Goal: Transaction & Acquisition: Purchase product/service

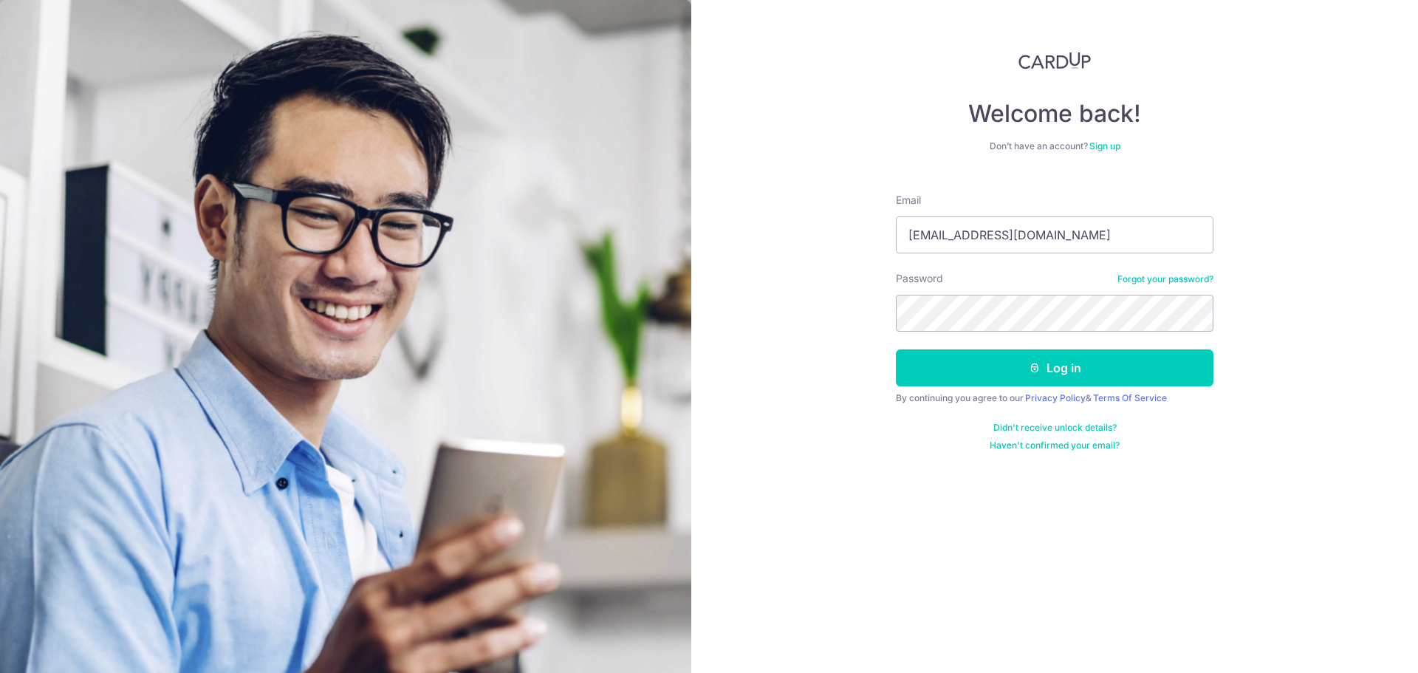
type input "velosokie@gmail.com"
click at [1046, 367] on button "Log in" at bounding box center [1055, 367] width 318 height 37
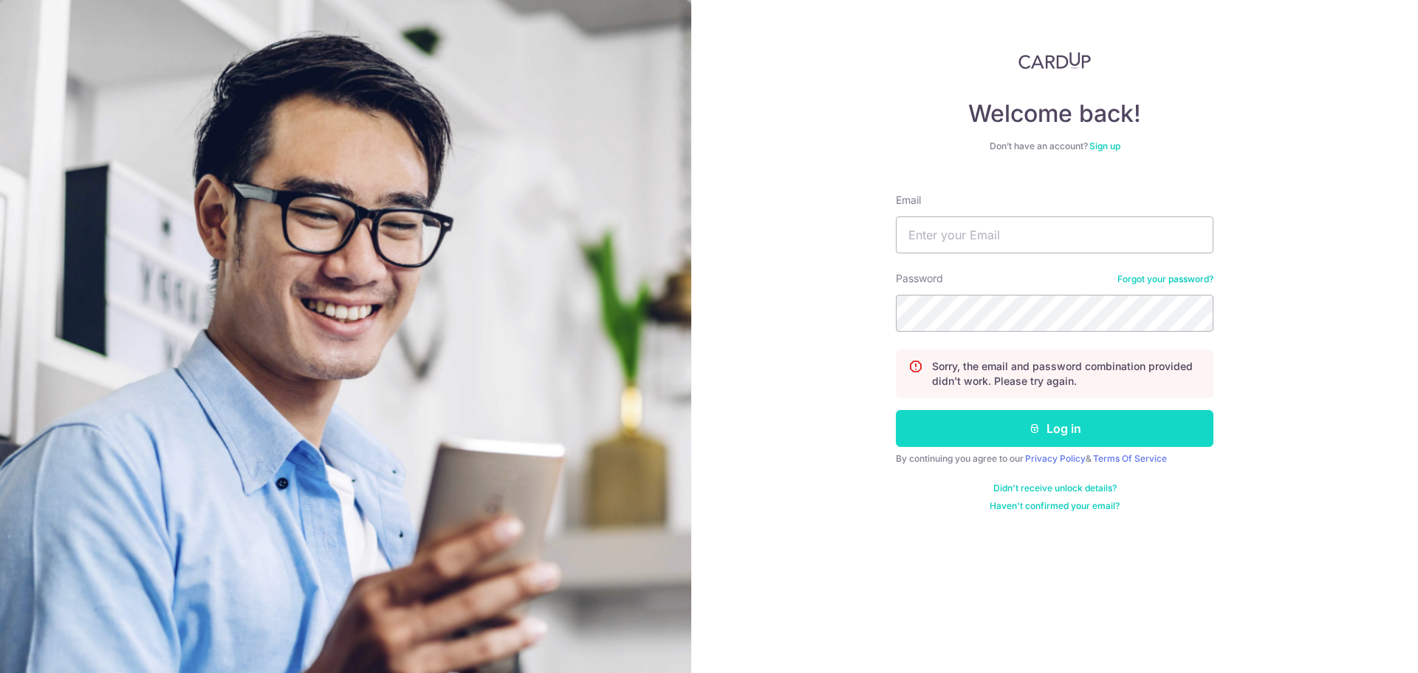
click at [1066, 427] on button "Log in" at bounding box center [1055, 428] width 318 height 37
click at [1165, 278] on link "Forgot your password?" at bounding box center [1165, 279] width 96 height 12
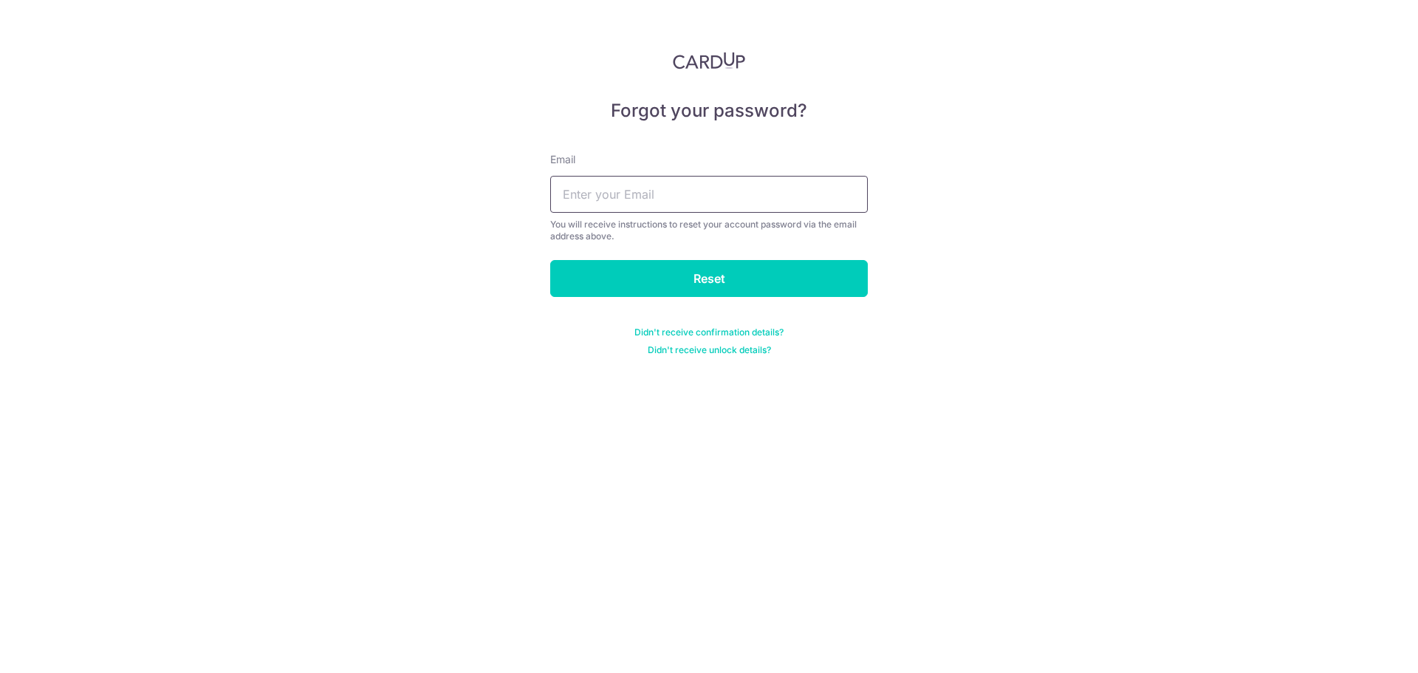
click at [669, 197] on input "text" at bounding box center [709, 194] width 318 height 37
type input "velosokie@gmail.com"
click at [654, 268] on input "Reset" at bounding box center [709, 278] width 318 height 37
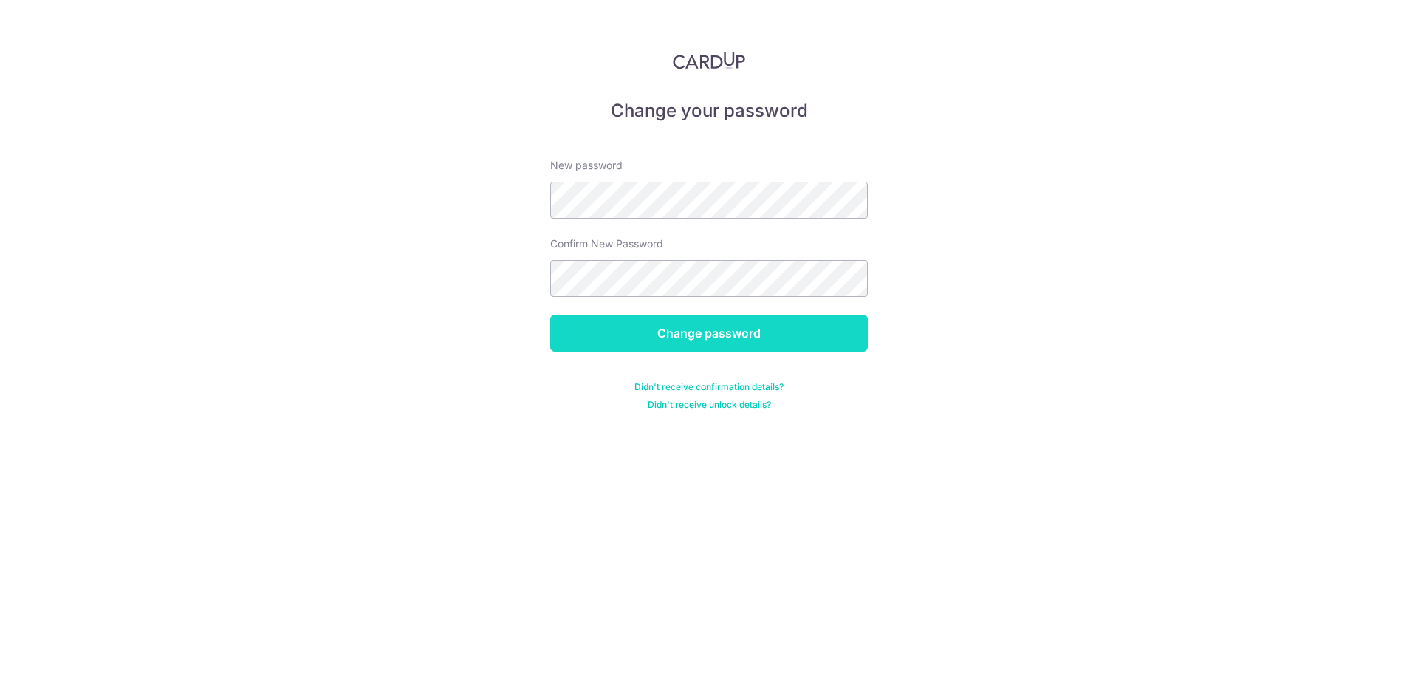
click at [761, 335] on input "Change password" at bounding box center [709, 333] width 318 height 37
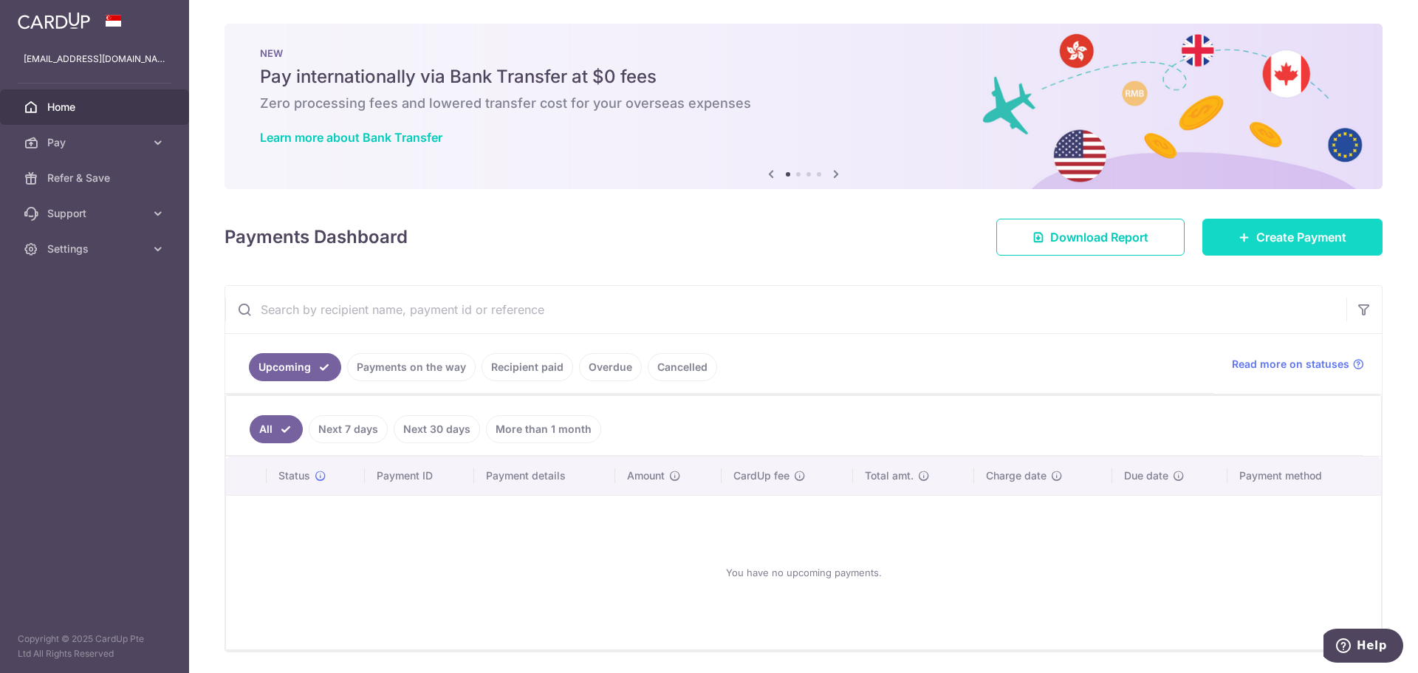
click at [1288, 238] on span "Create Payment" at bounding box center [1301, 237] width 90 height 18
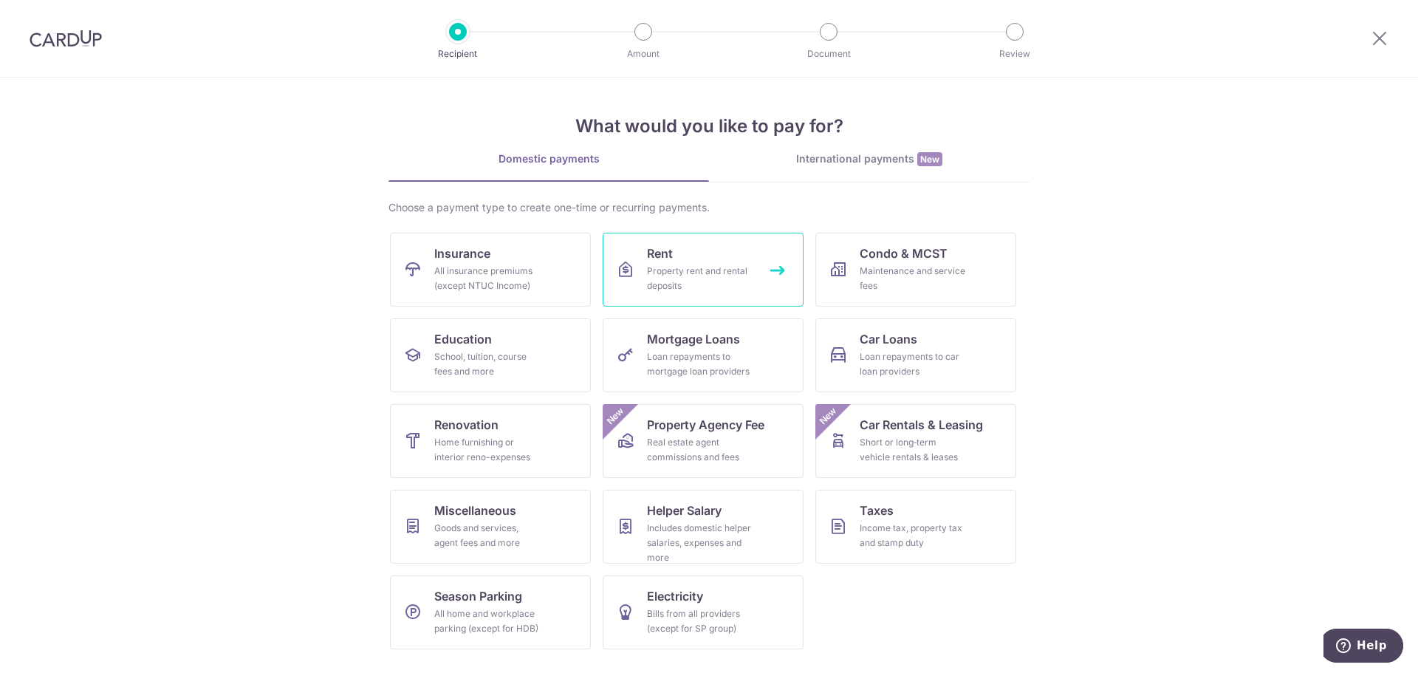
click at [658, 285] on div "Property rent and rental deposits" at bounding box center [700, 279] width 106 height 30
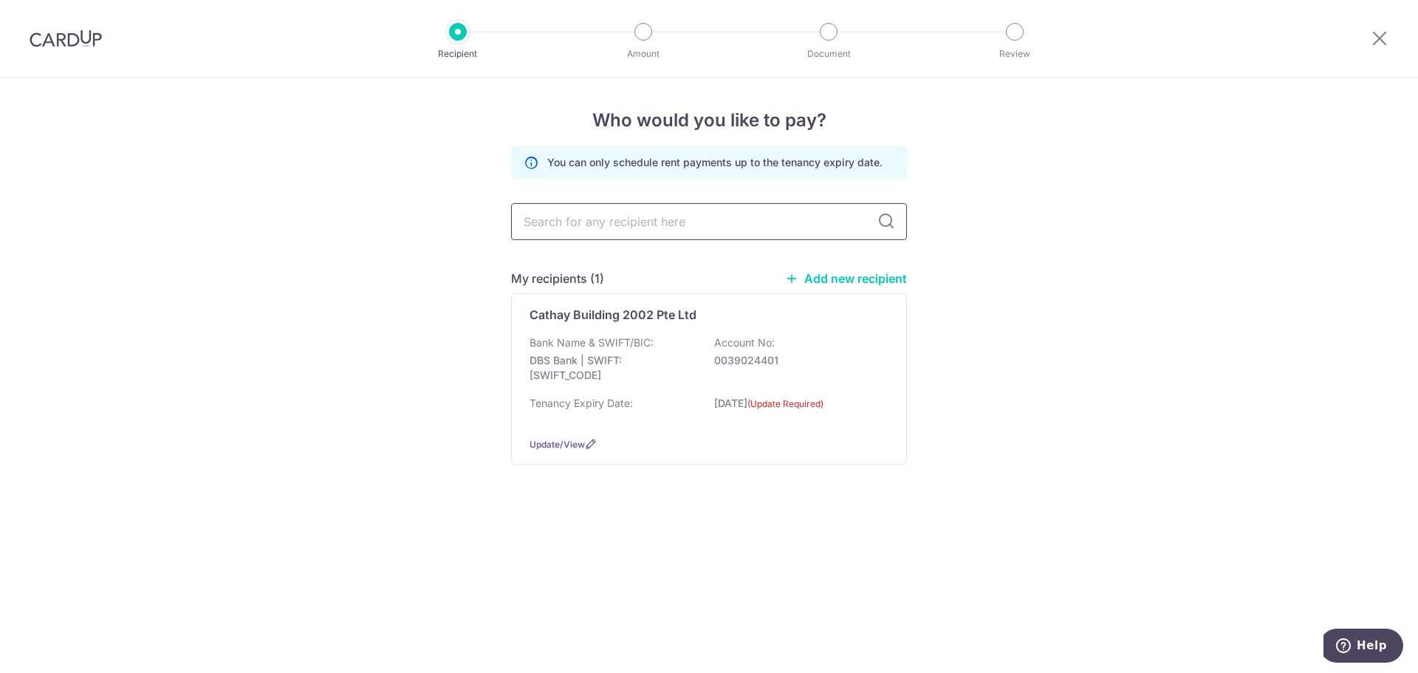
click at [670, 230] on input "text" at bounding box center [709, 221] width 396 height 37
click at [579, 448] on span "Update/View" at bounding box center [557, 444] width 55 height 11
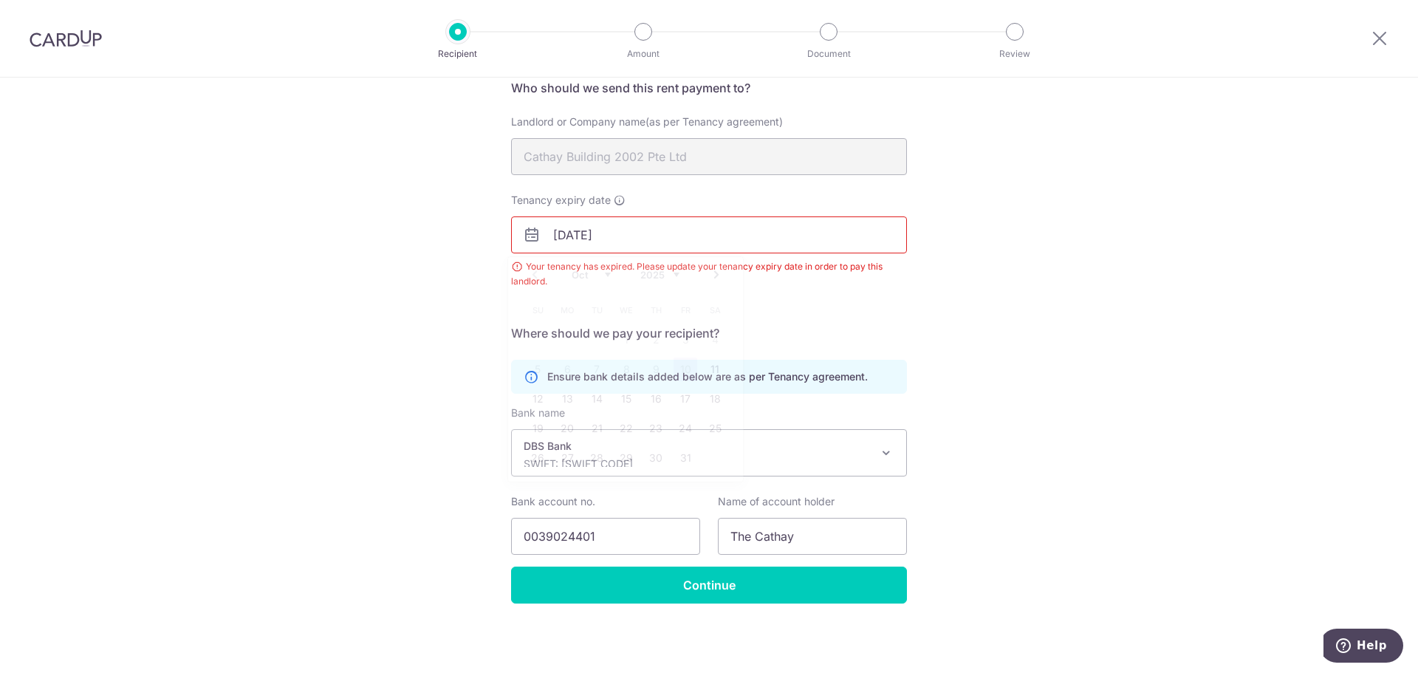
click at [634, 236] on input "[DATE]" at bounding box center [709, 234] width 396 height 37
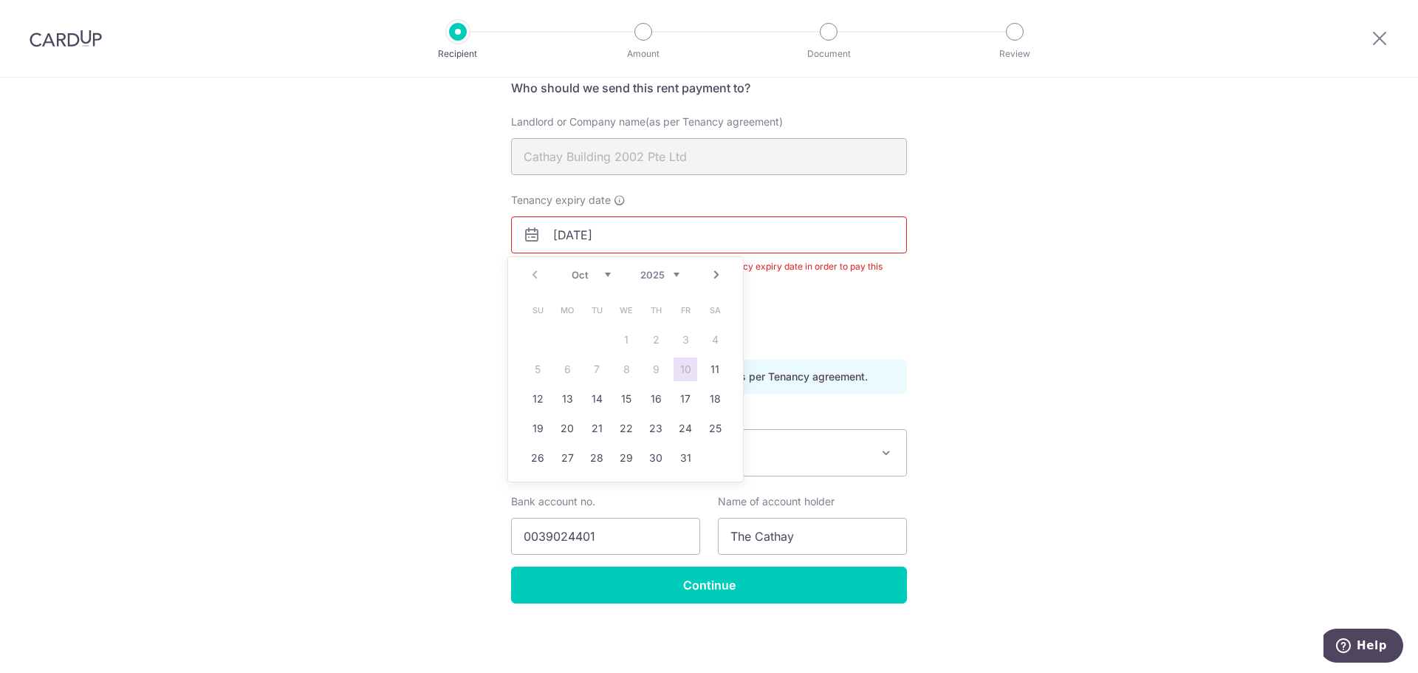
click at [607, 274] on select "Oct Nov Dec" at bounding box center [591, 275] width 39 height 12
click at [680, 278] on div "Prev Next Oct Nov [DATE] 2026 2027 2028 2029 2030 2031 2032 2033 2034 2035" at bounding box center [625, 274] width 235 height 35
click at [678, 273] on select "2025 2026 2027 2028 2029 2030 2031 2032 2033 2034 2035" at bounding box center [659, 275] width 39 height 12
click at [595, 271] on select "Jan Feb Mar Apr May Jun Jul Aug Sep Oct Nov Dec" at bounding box center [591, 275] width 39 height 12
click at [655, 460] on link "30" at bounding box center [656, 458] width 24 height 24
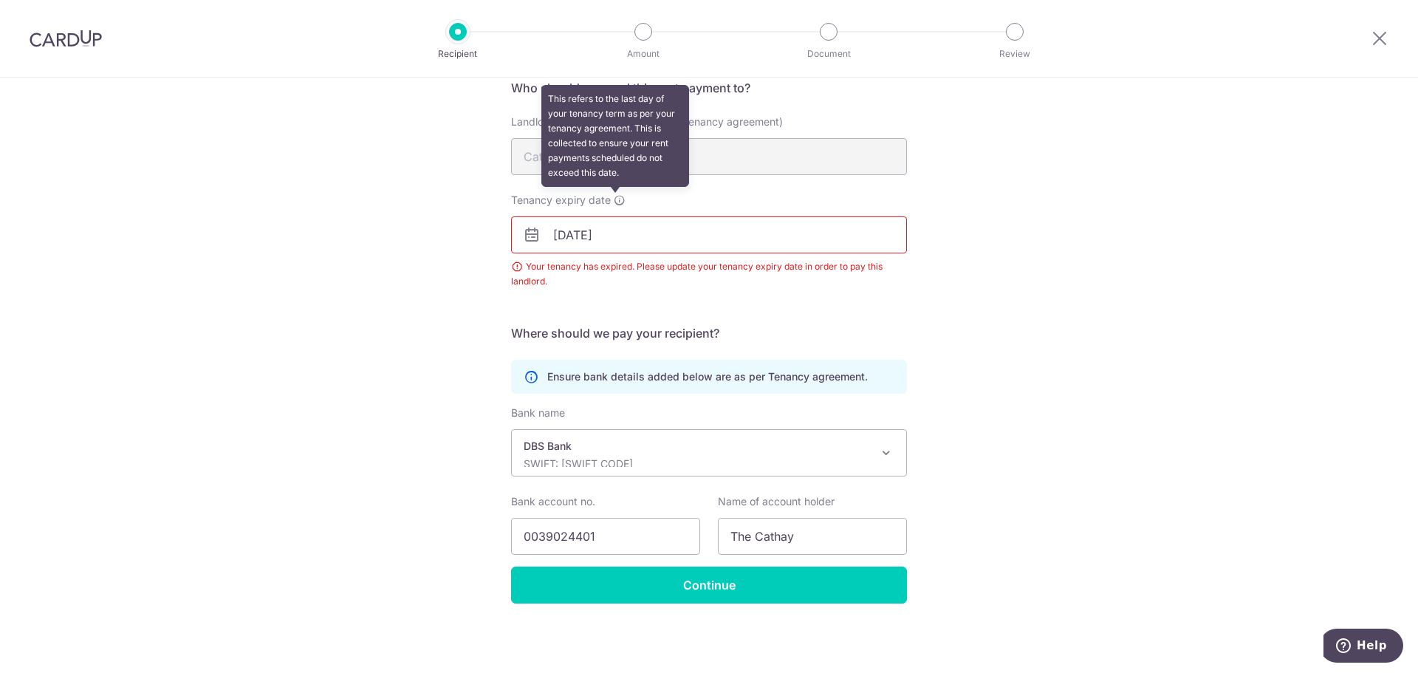
click at [614, 197] on icon at bounding box center [620, 200] width 12 height 12
click at [613, 216] on input "30/04/2026" at bounding box center [709, 234] width 396 height 37
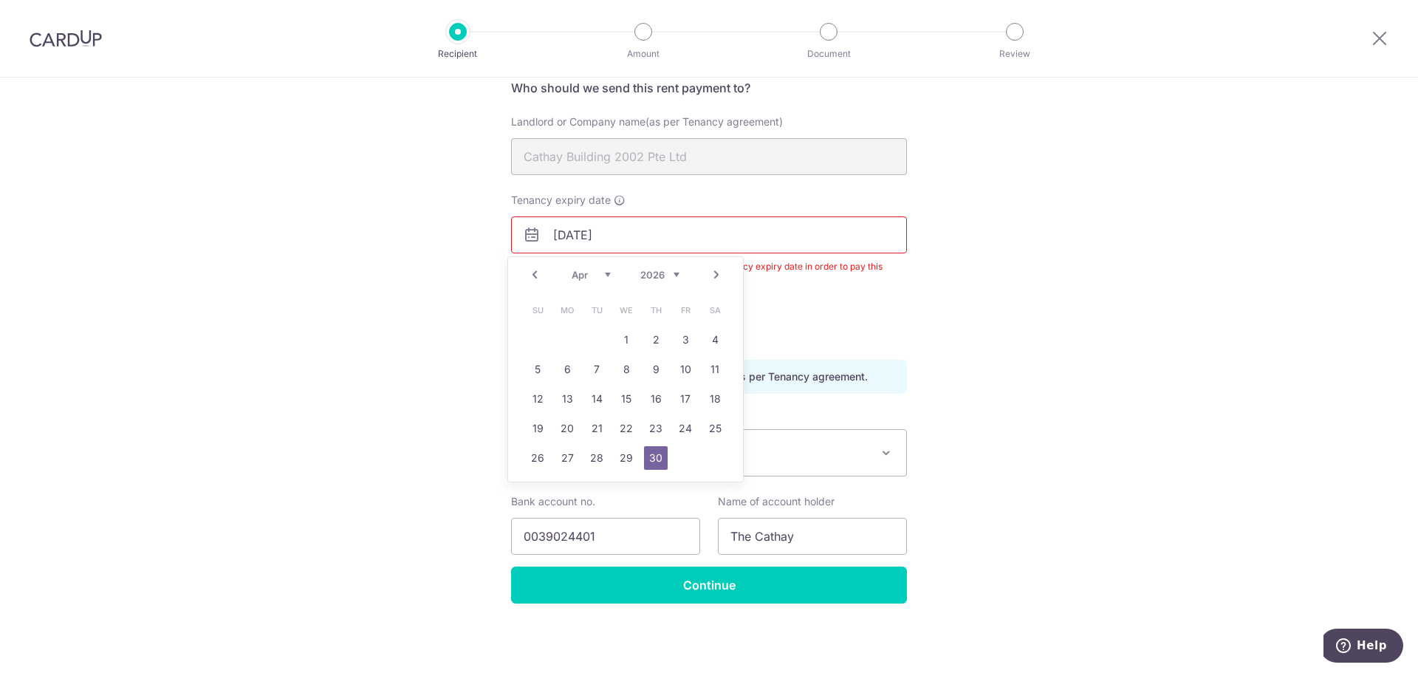
click at [538, 275] on link "Prev" at bounding box center [535, 275] width 18 height 18
click at [588, 460] on link "31" at bounding box center [597, 458] width 24 height 24
type input "31/03/2026"
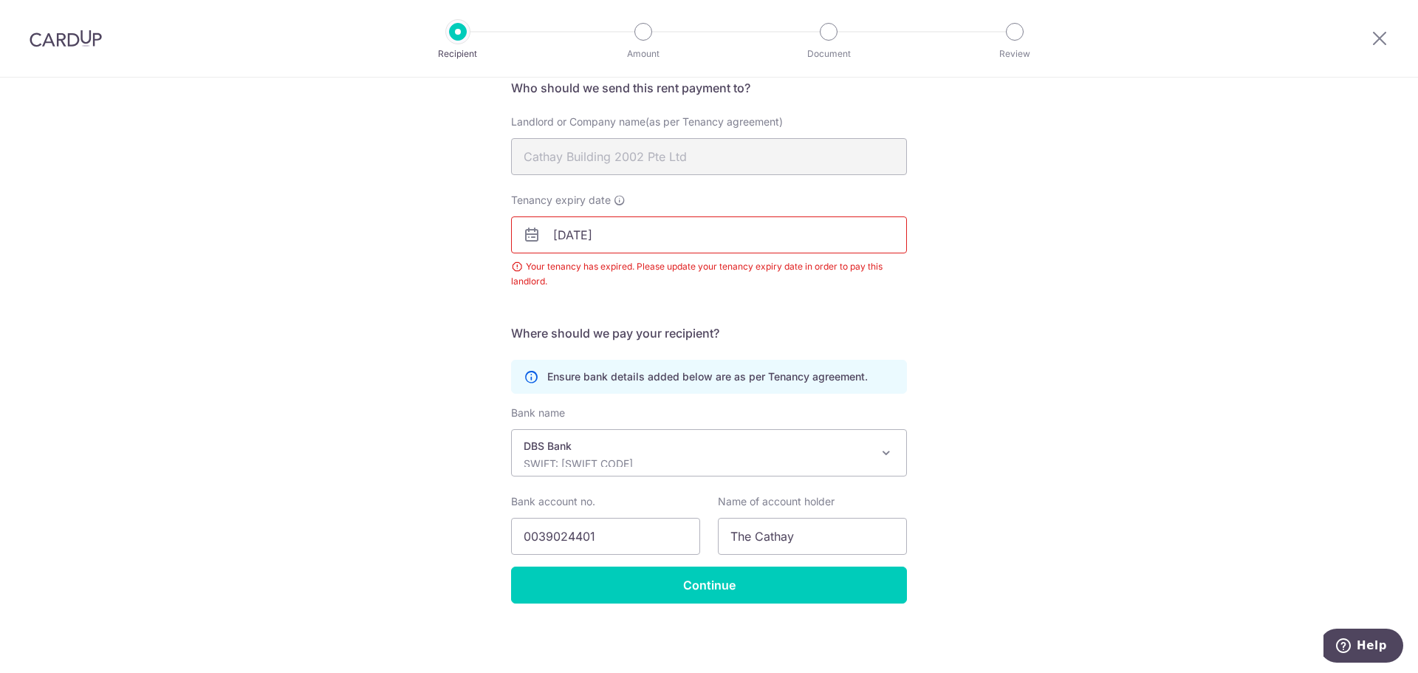
click at [1001, 394] on div "Recipient Details Your recipient does not need a CardUp account to receive your…" at bounding box center [709, 314] width 1418 height 718
click at [747, 599] on input "Continue" at bounding box center [709, 584] width 396 height 37
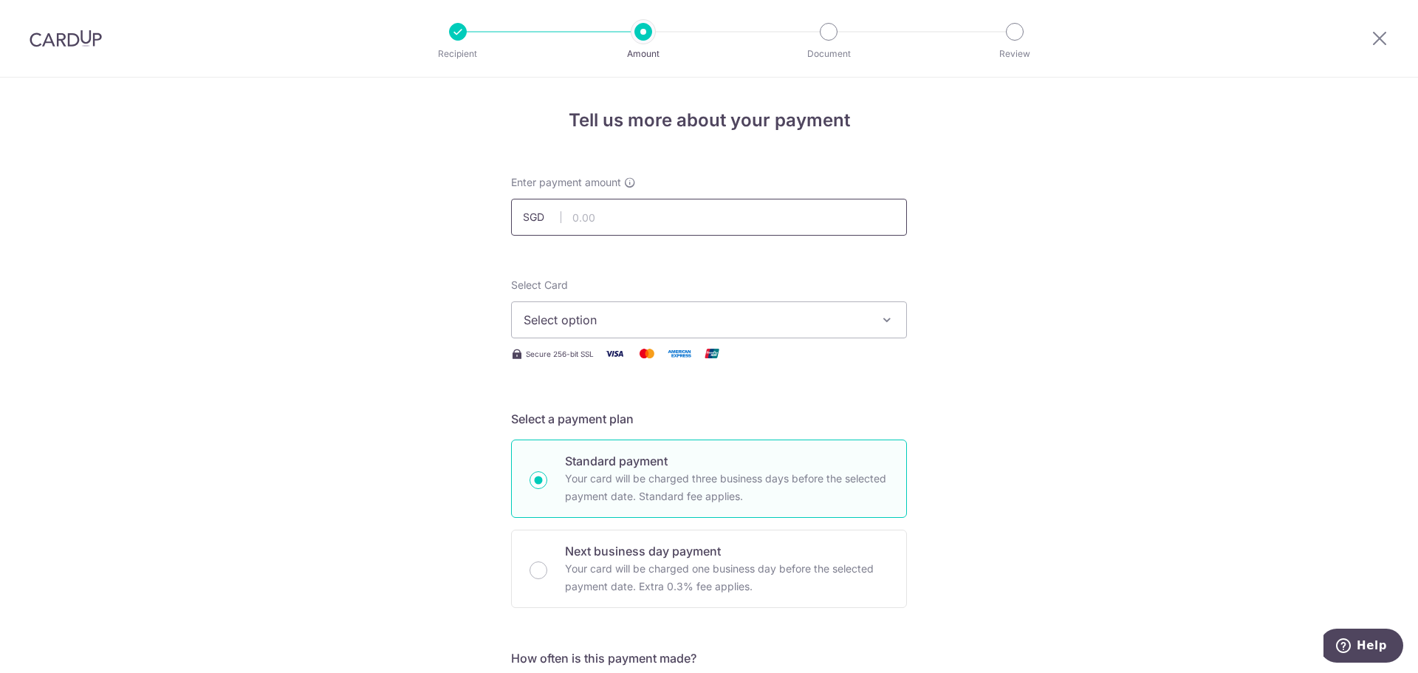
click at [651, 220] on input "text" at bounding box center [709, 217] width 396 height 37
type input "5,412.00"
click at [761, 315] on span "Select option" at bounding box center [696, 320] width 344 height 18
click at [574, 313] on span "Select option" at bounding box center [696, 320] width 344 height 18
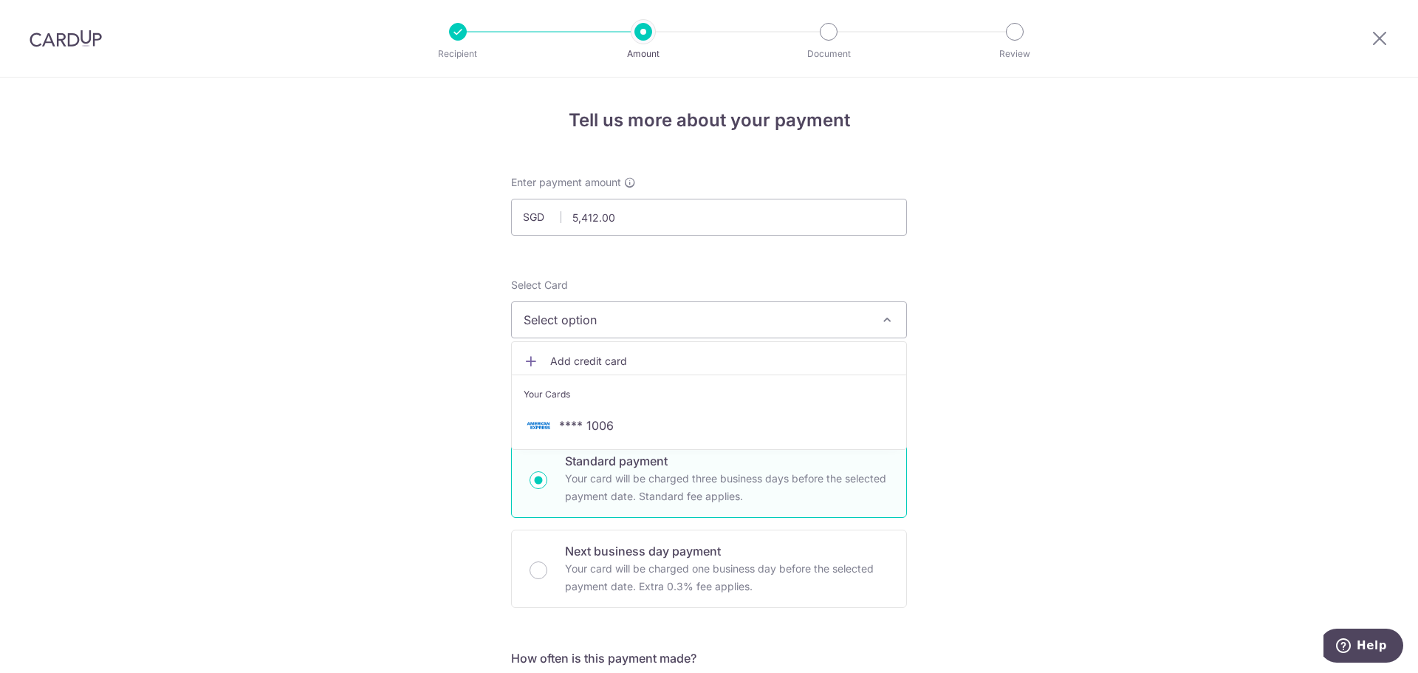
click at [587, 364] on span "Add credit card" at bounding box center [722, 361] width 344 height 15
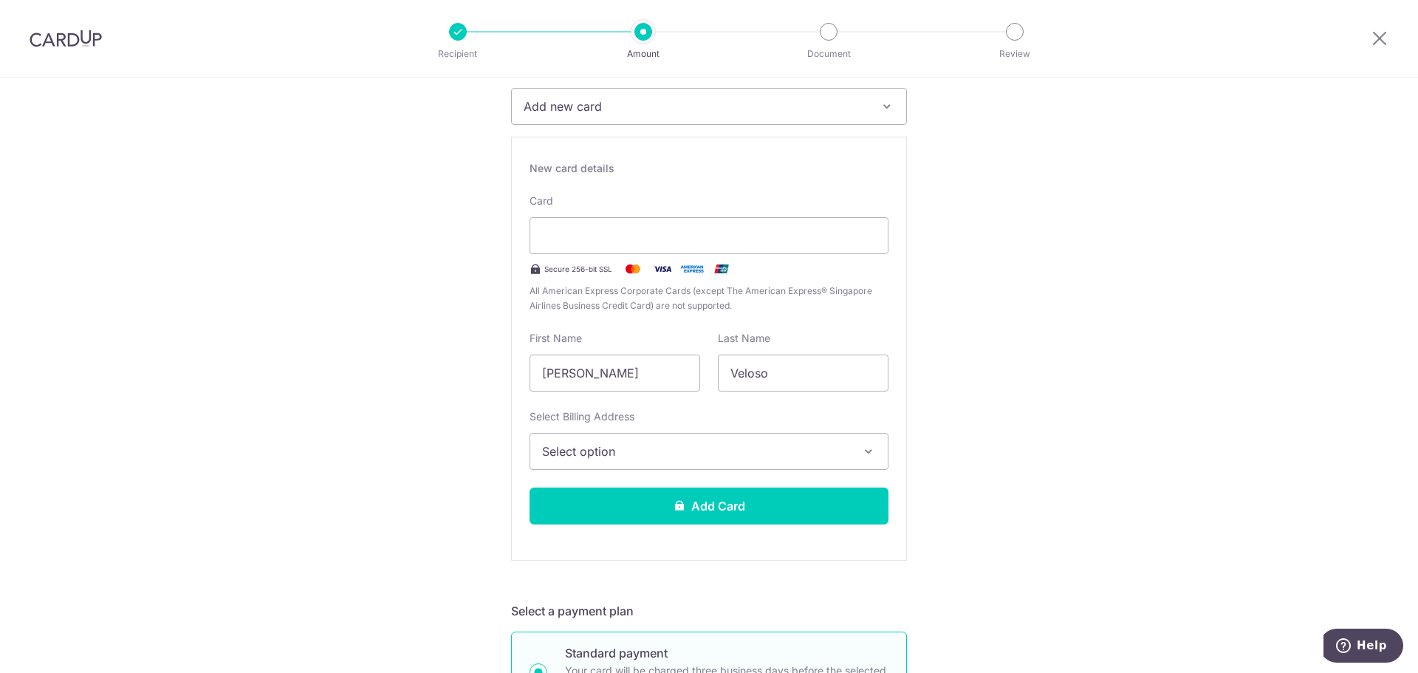
scroll to position [222, 0]
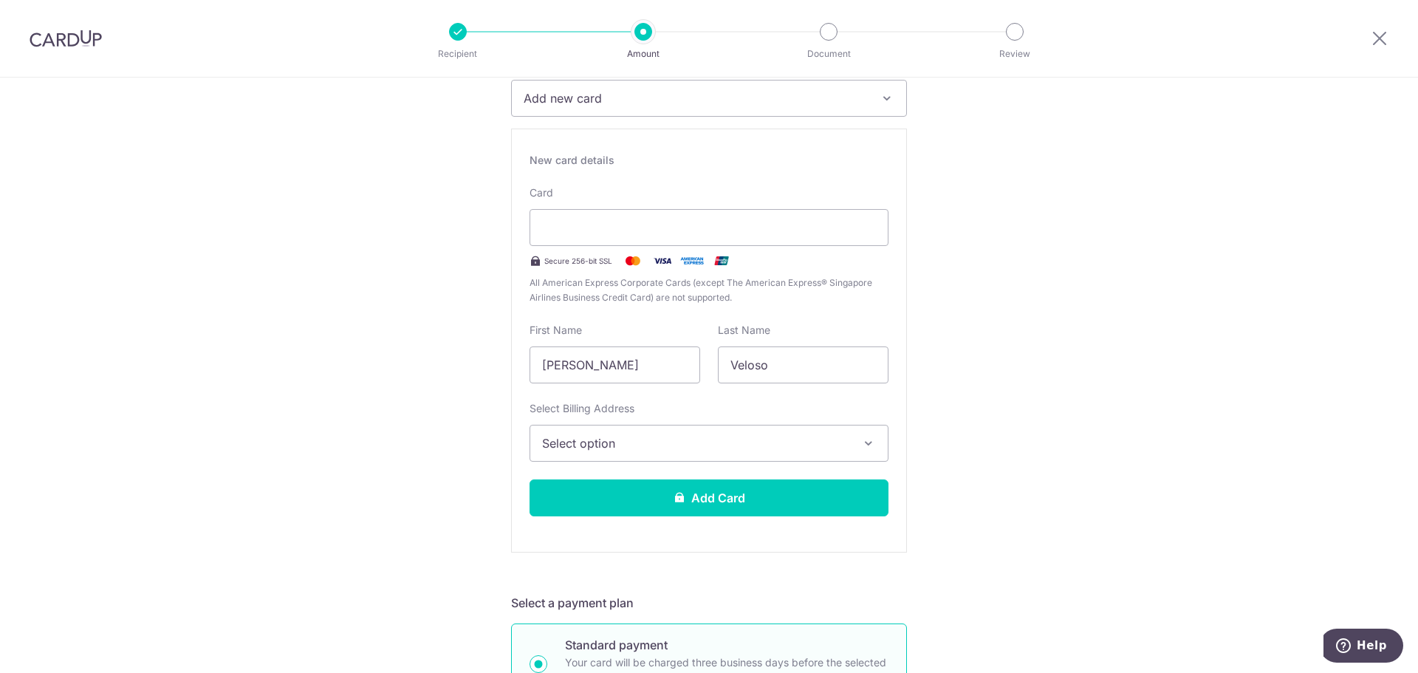
click at [815, 446] on span "Select option" at bounding box center [695, 443] width 307 height 18
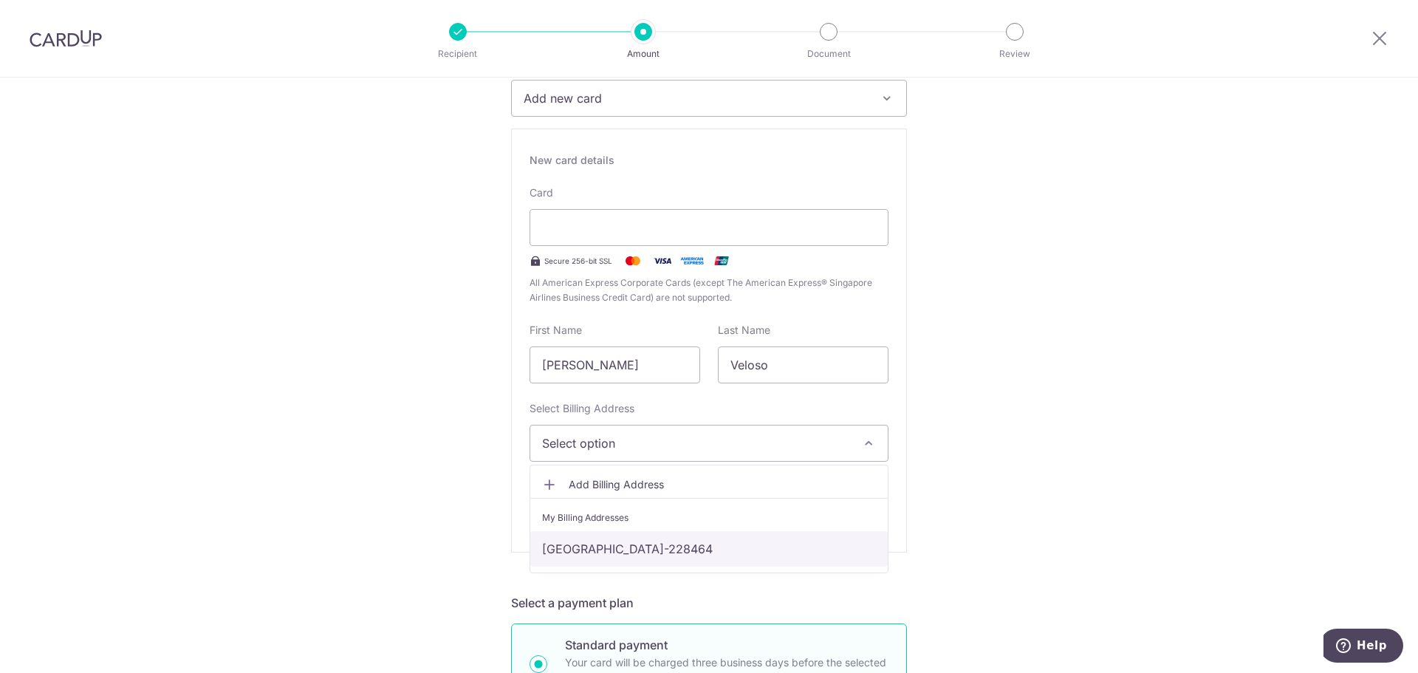
click at [597, 548] on link "30 Mt Sophia, Singapore, Singapore-228464" at bounding box center [708, 548] width 357 height 35
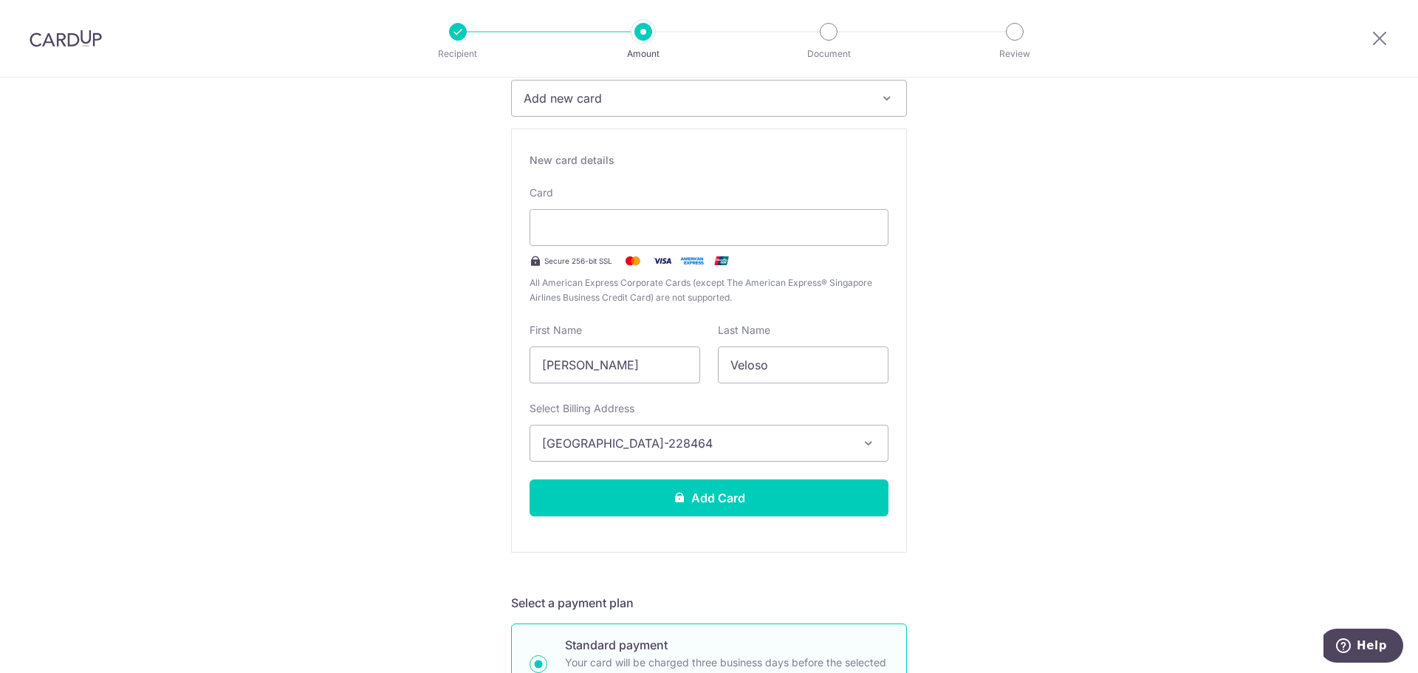
click at [772, 483] on button "Add Card" at bounding box center [709, 497] width 359 height 37
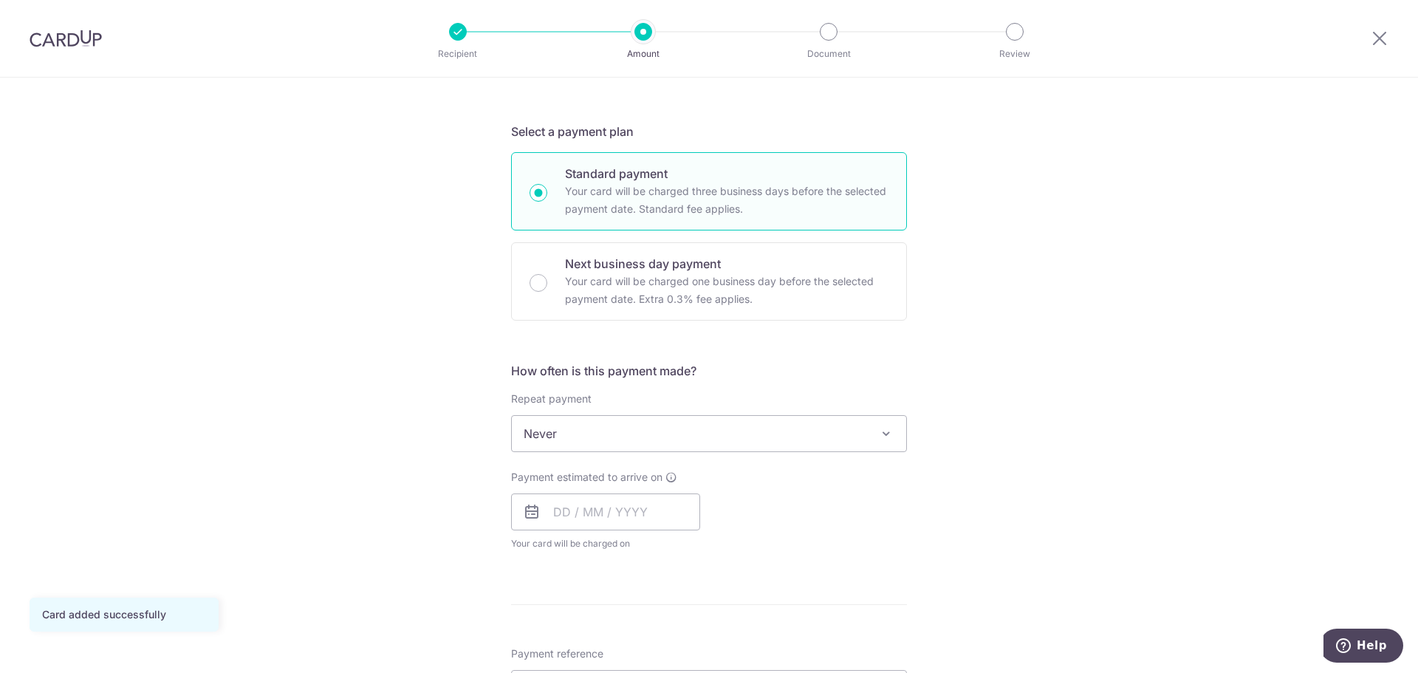
scroll to position [295, 0]
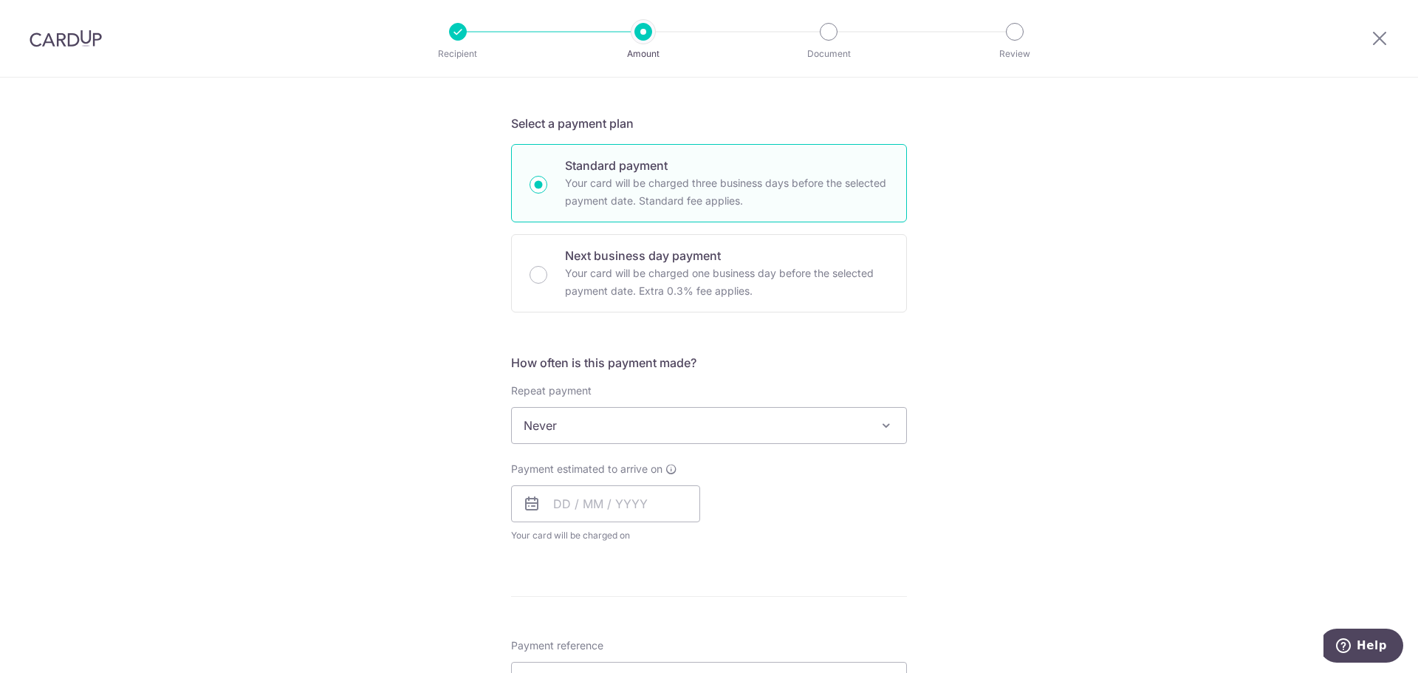
click at [877, 419] on span at bounding box center [886, 426] width 18 height 18
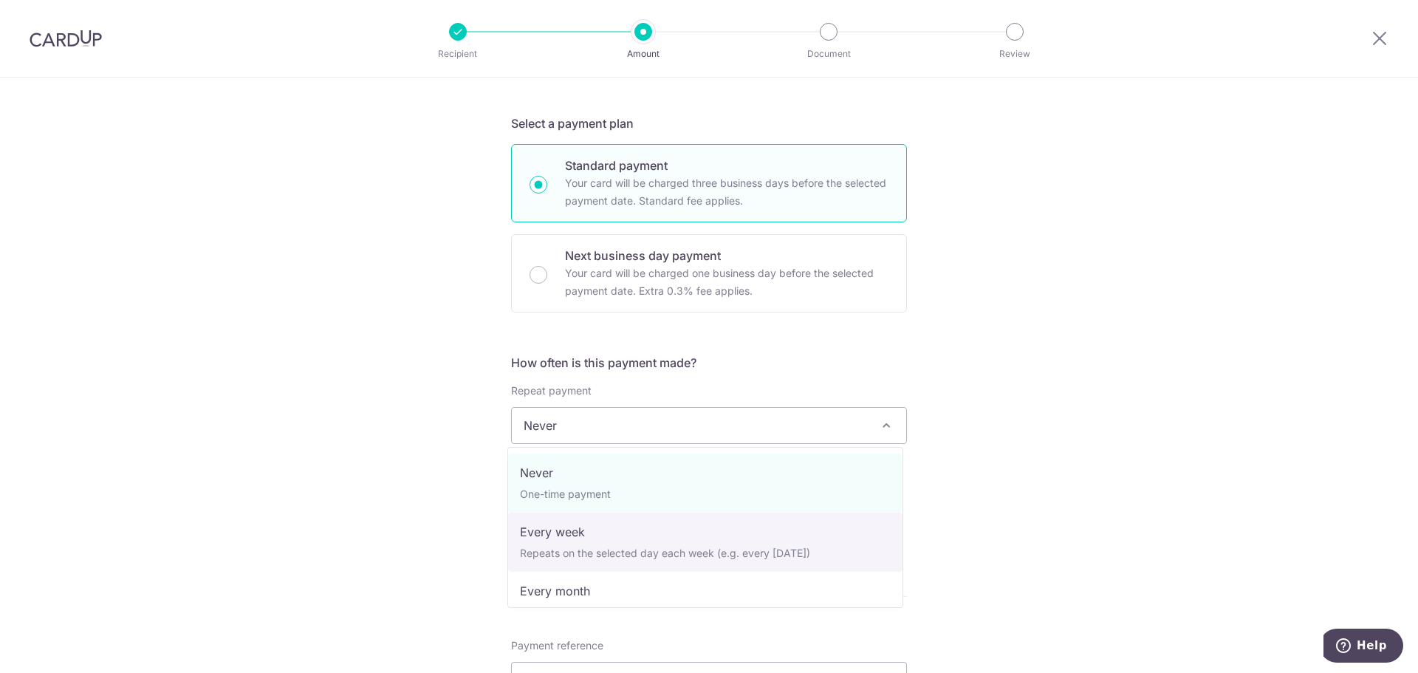
scroll to position [74, 0]
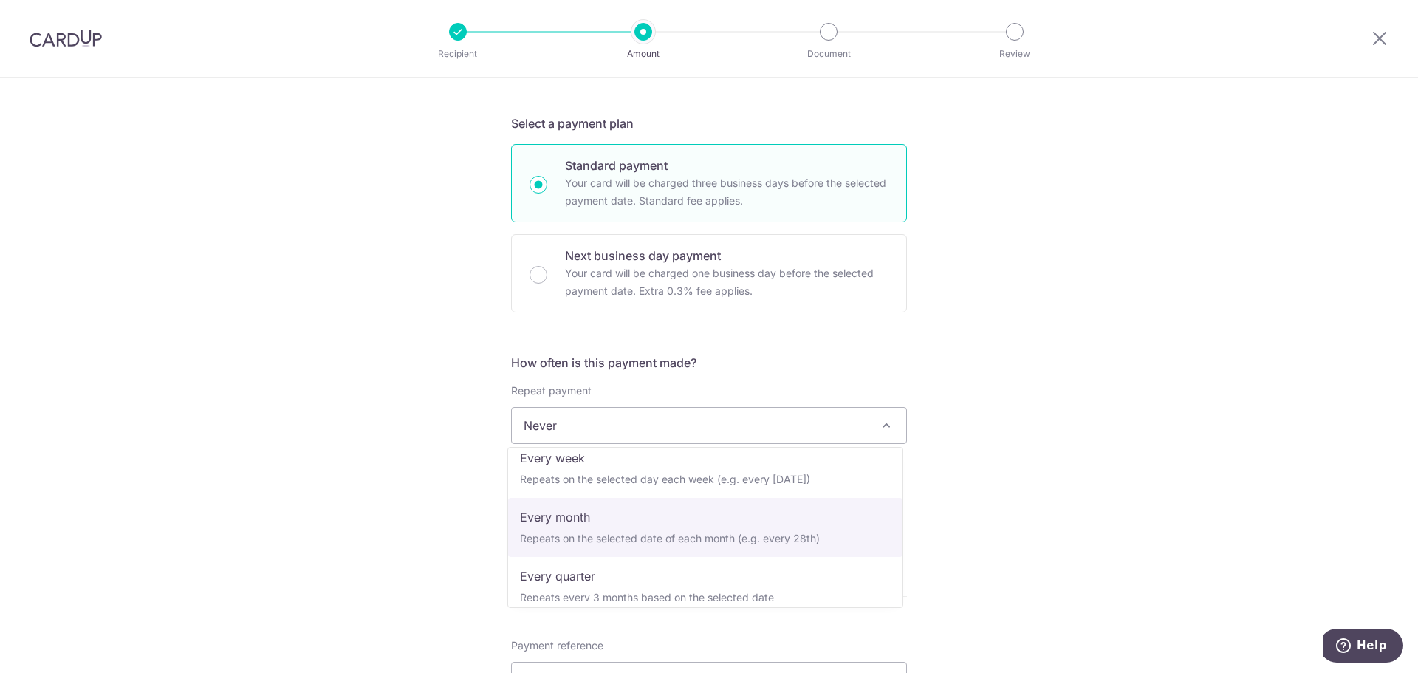
select select "3"
type input "31/03/2026"
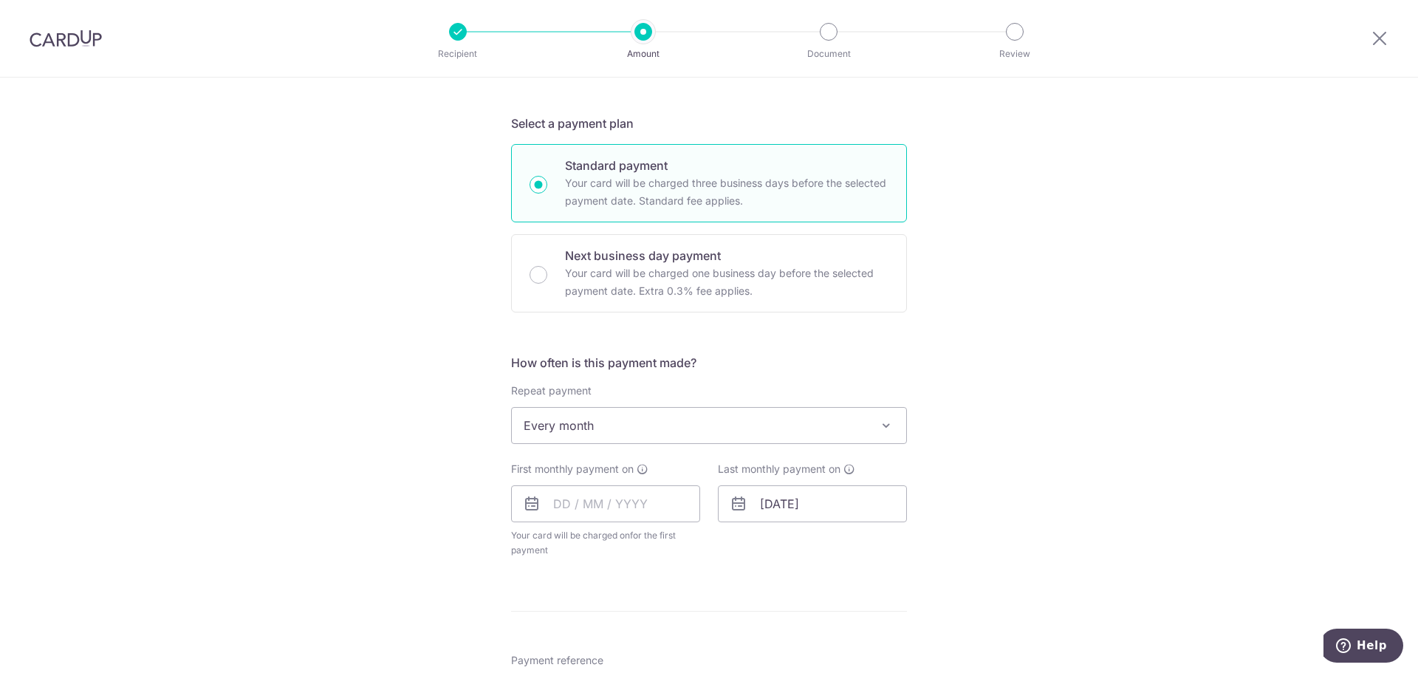
click at [1060, 480] on div "Tell us more about your payment Enter payment amount SGD 5,412.00 5412.00 Card …" at bounding box center [709, 457] width 1418 height 1351
click at [577, 506] on input "text" at bounding box center [605, 503] width 189 height 37
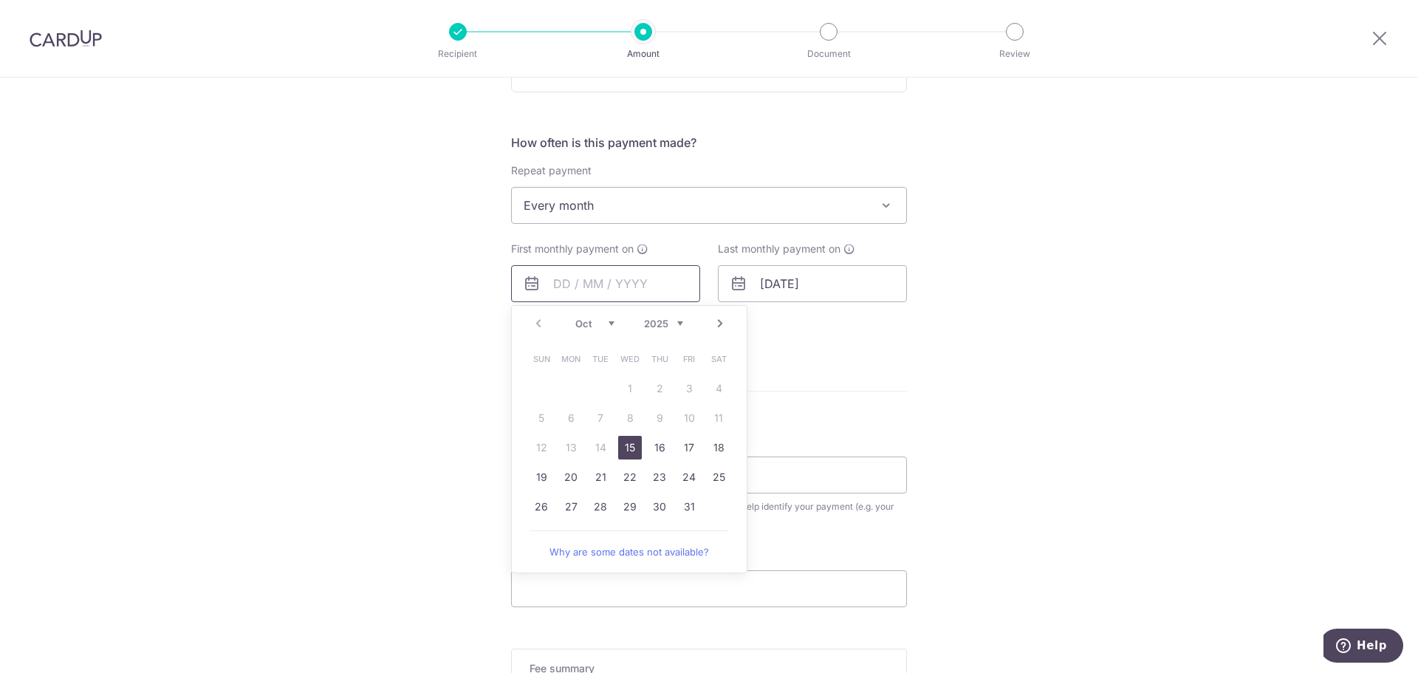
scroll to position [517, 0]
click at [607, 325] on select "Oct Nov Dec" at bounding box center [594, 322] width 39 height 12
click at [530, 533] on link "30" at bounding box center [542, 535] width 24 height 24
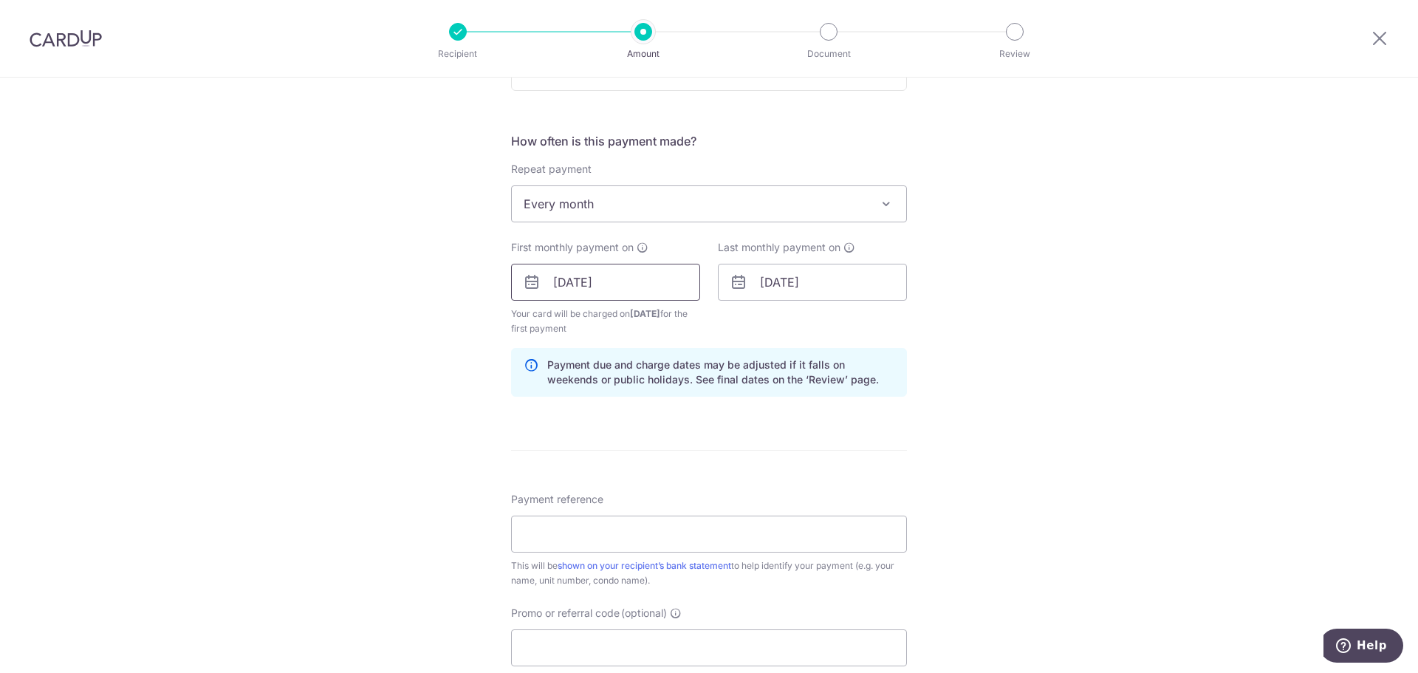
click at [639, 280] on input "30/11/2025" at bounding box center [605, 282] width 189 height 37
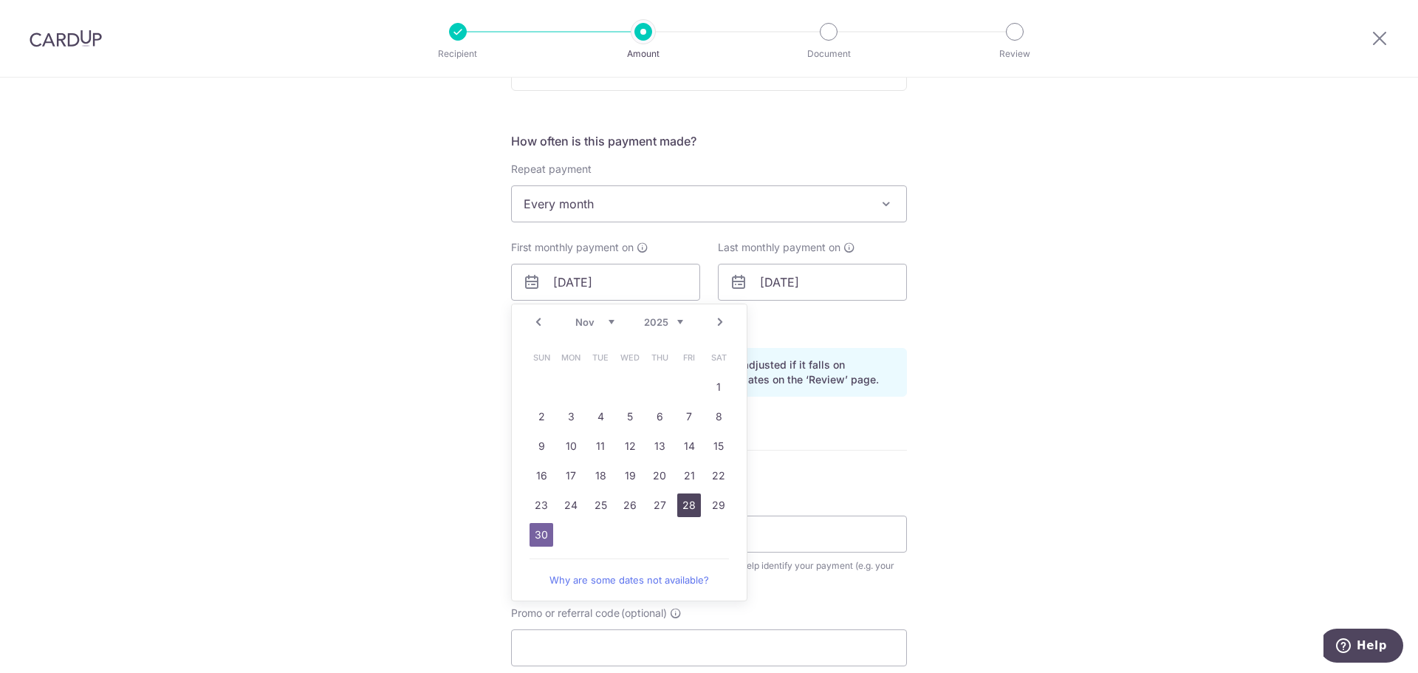
click at [682, 500] on link "28" at bounding box center [689, 505] width 24 height 24
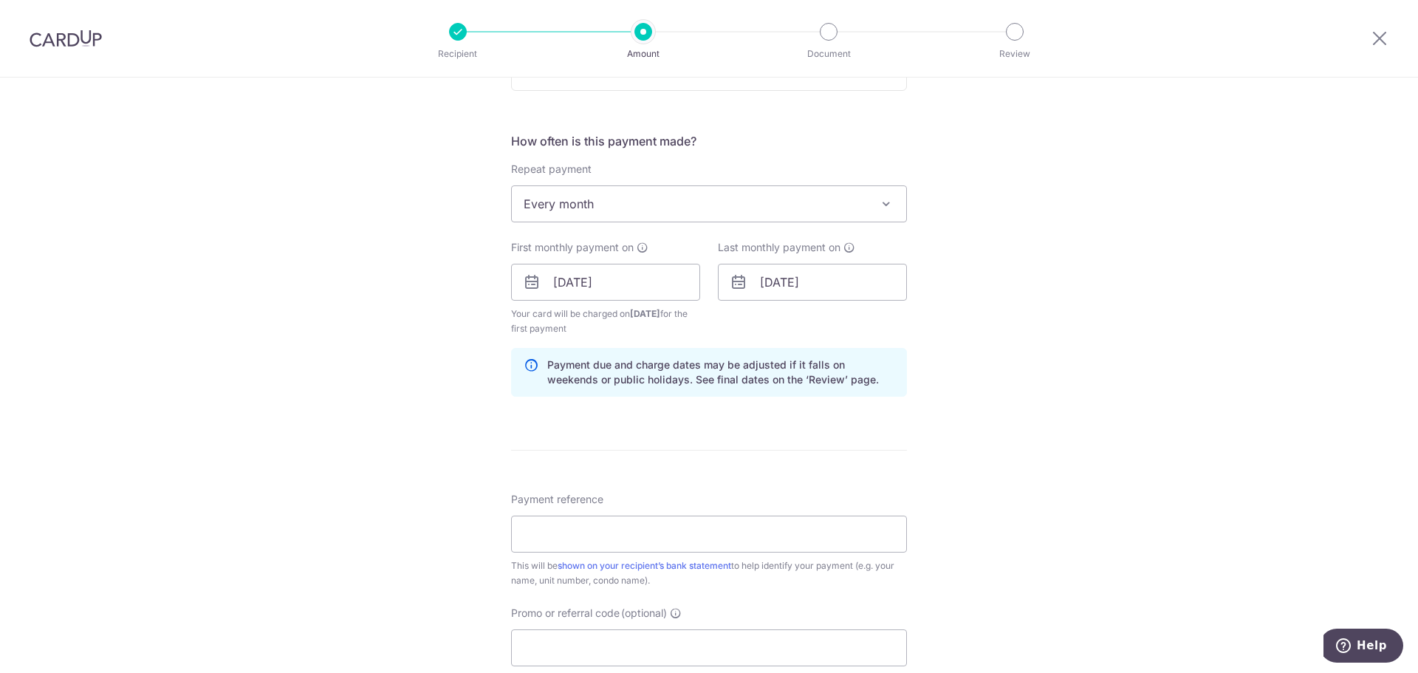
click at [1035, 388] on div "Tell us more about your payment Enter payment amount SGD 5,412.00 5412.00 Card …" at bounding box center [709, 266] width 1418 height 1411
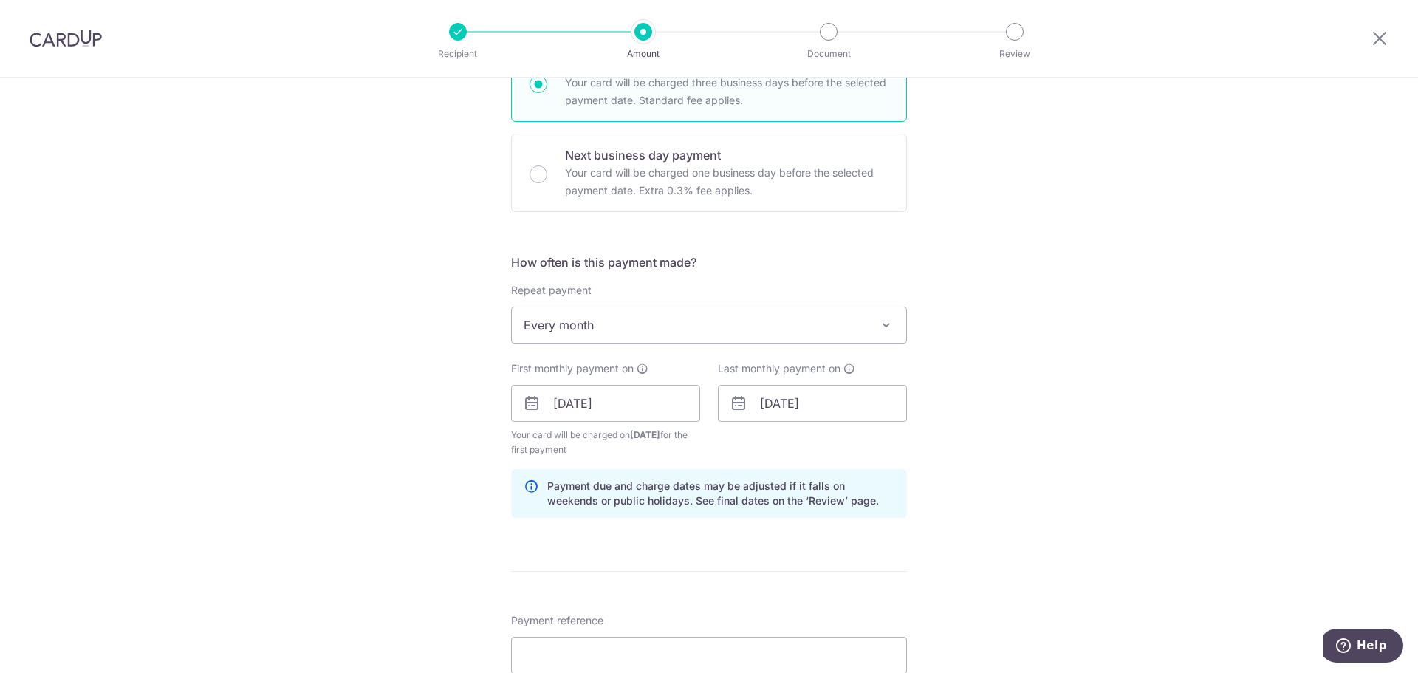
scroll to position [369, 0]
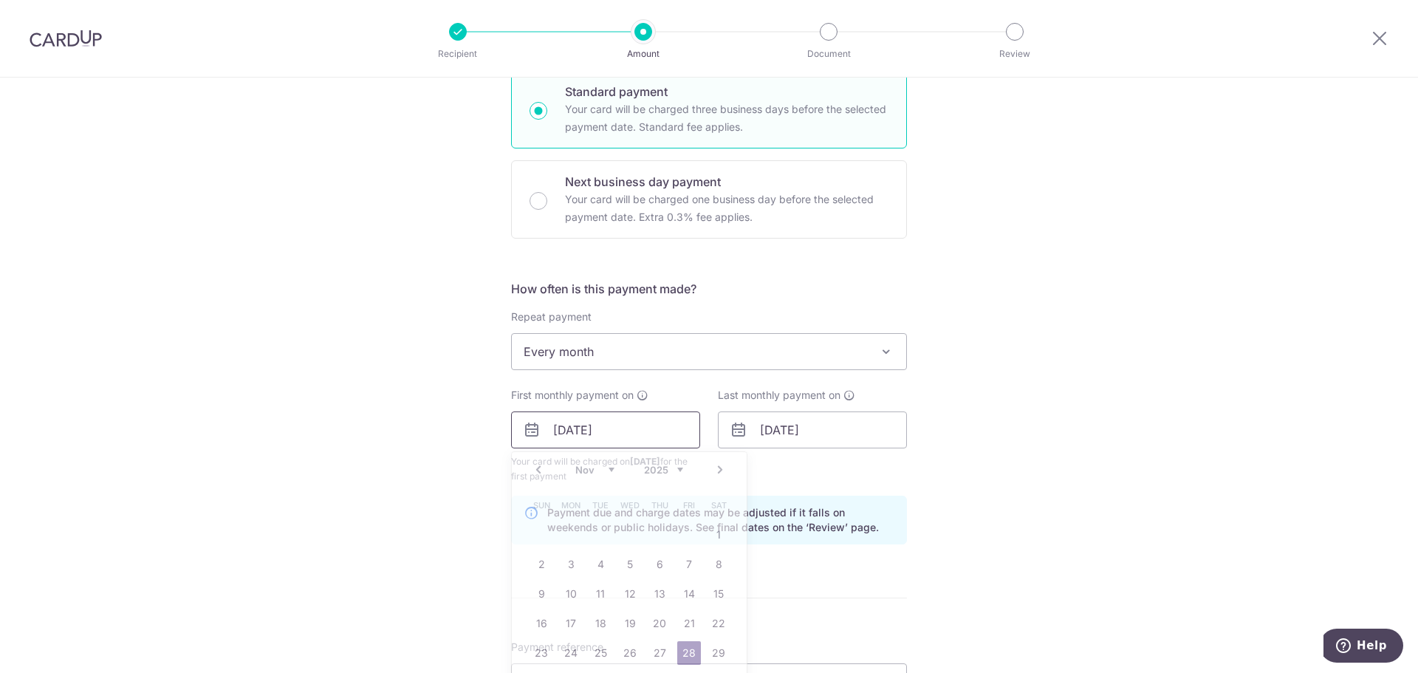
click at [599, 425] on input "28/11/2025" at bounding box center [605, 429] width 189 height 37
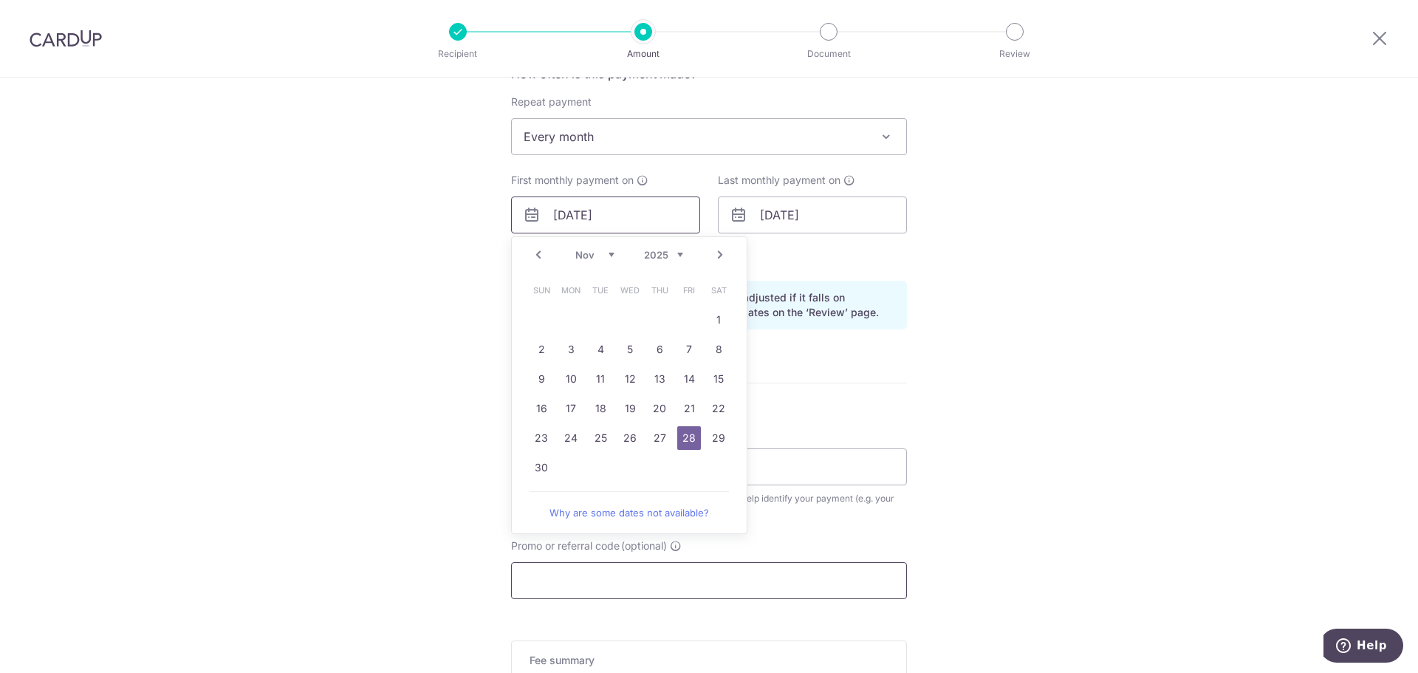
scroll to position [591, 0]
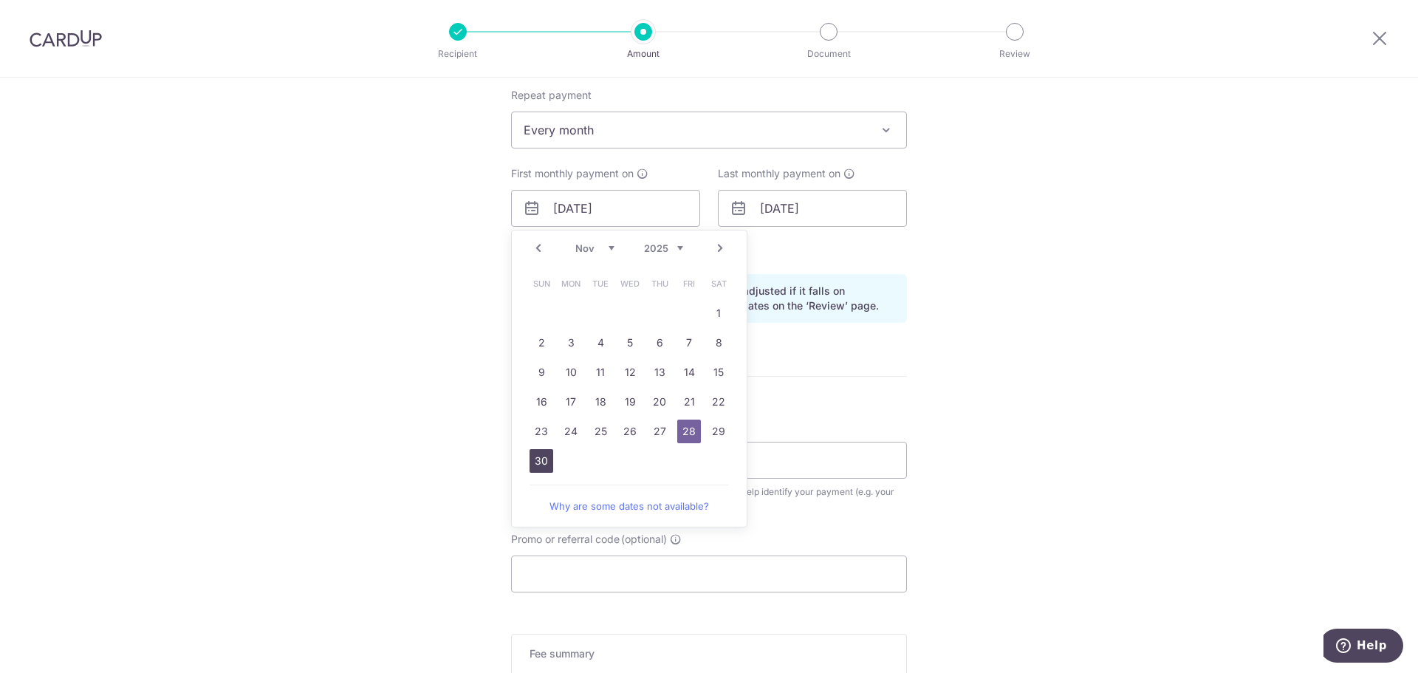
click at [535, 461] on link "30" at bounding box center [542, 461] width 24 height 24
type input "30/11/2025"
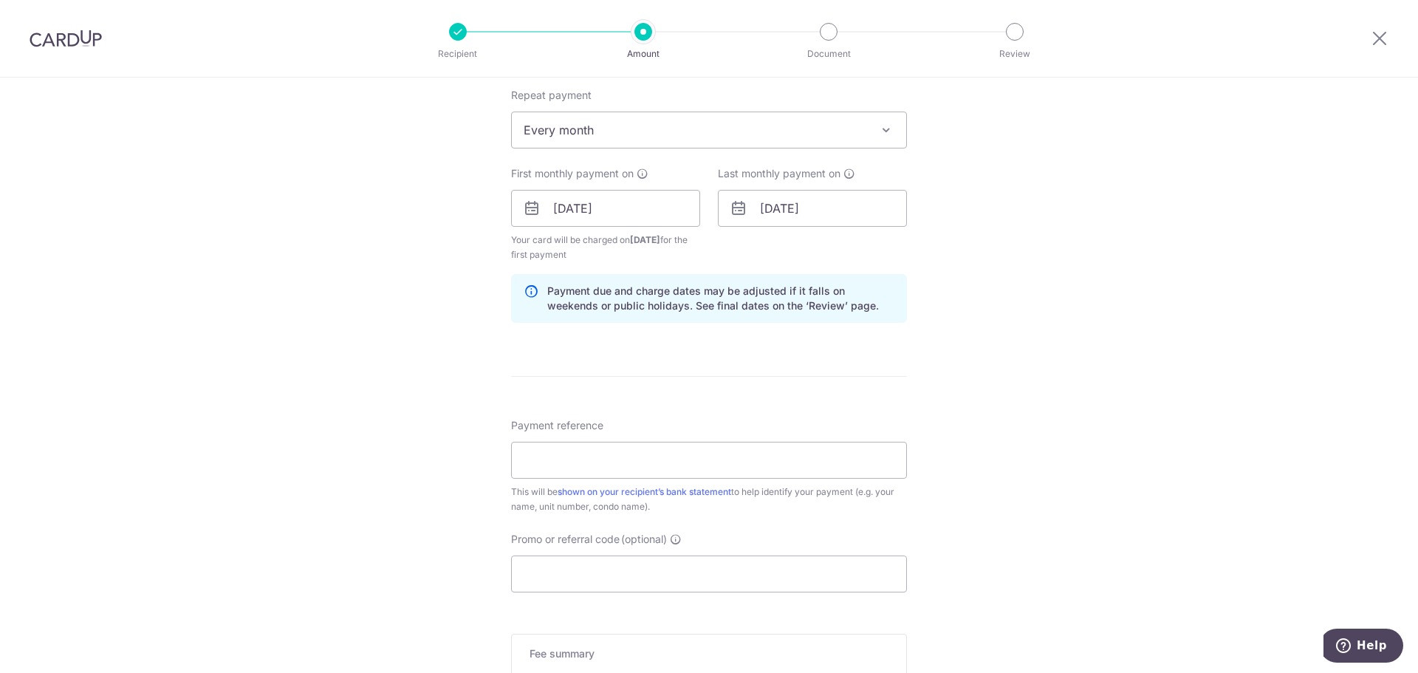
click at [1151, 347] on div "Tell us more about your payment Enter payment amount SGD 5,412.00 5412.00 Card …" at bounding box center [709, 192] width 1418 height 1411
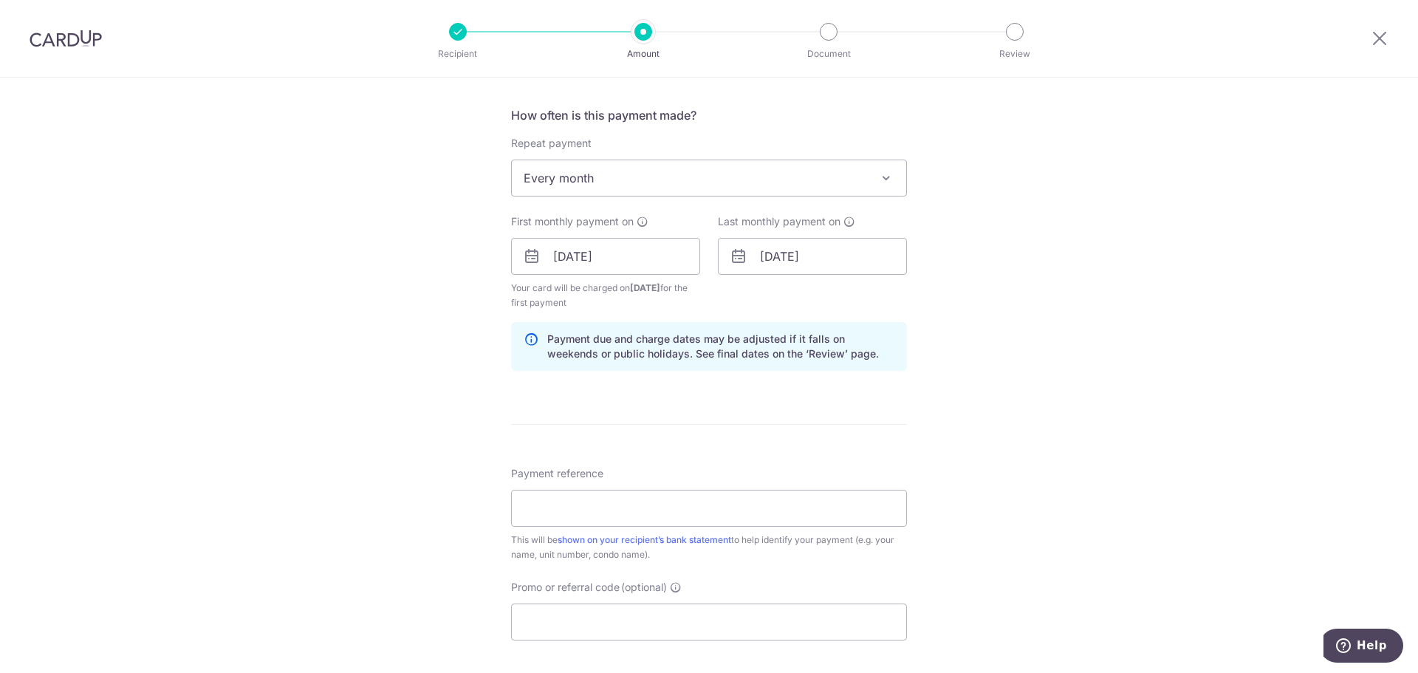
scroll to position [517, 0]
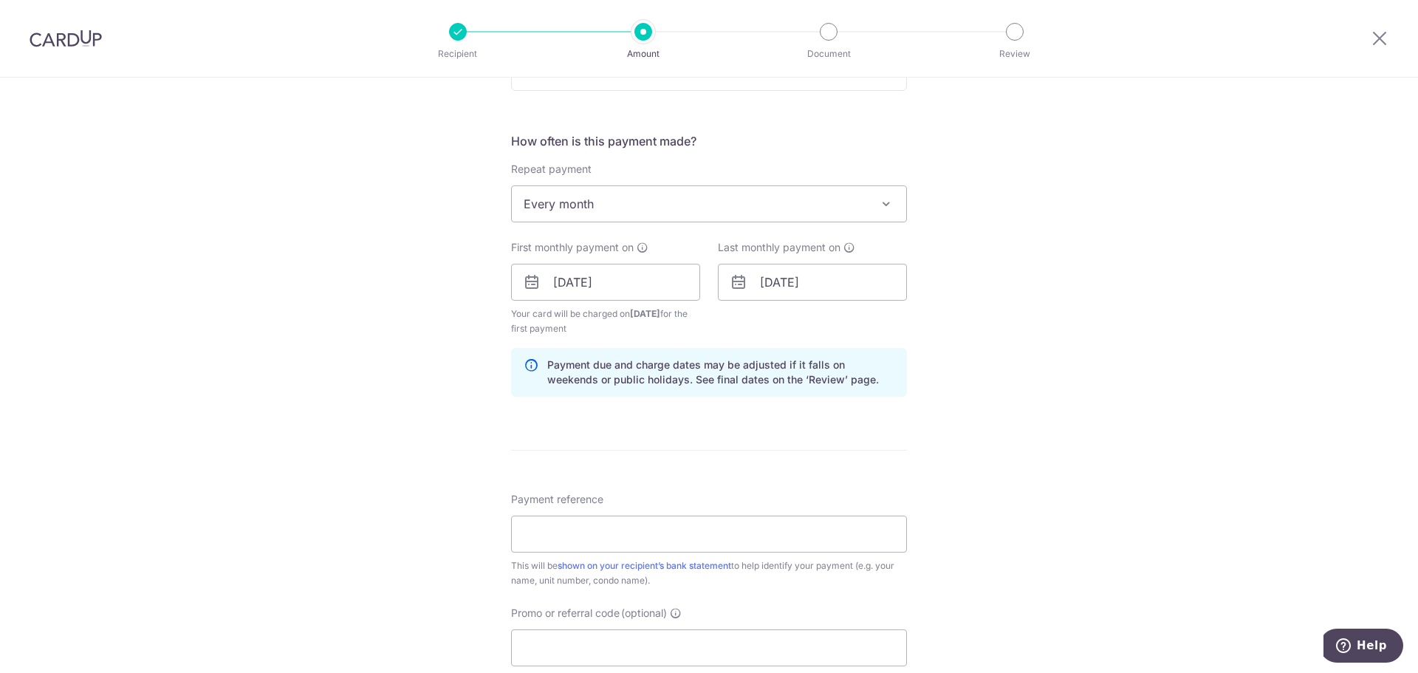
click at [1095, 360] on div "Tell us more about your payment Enter payment amount SGD 5,412.00 5412.00 Card …" at bounding box center [709, 266] width 1418 height 1411
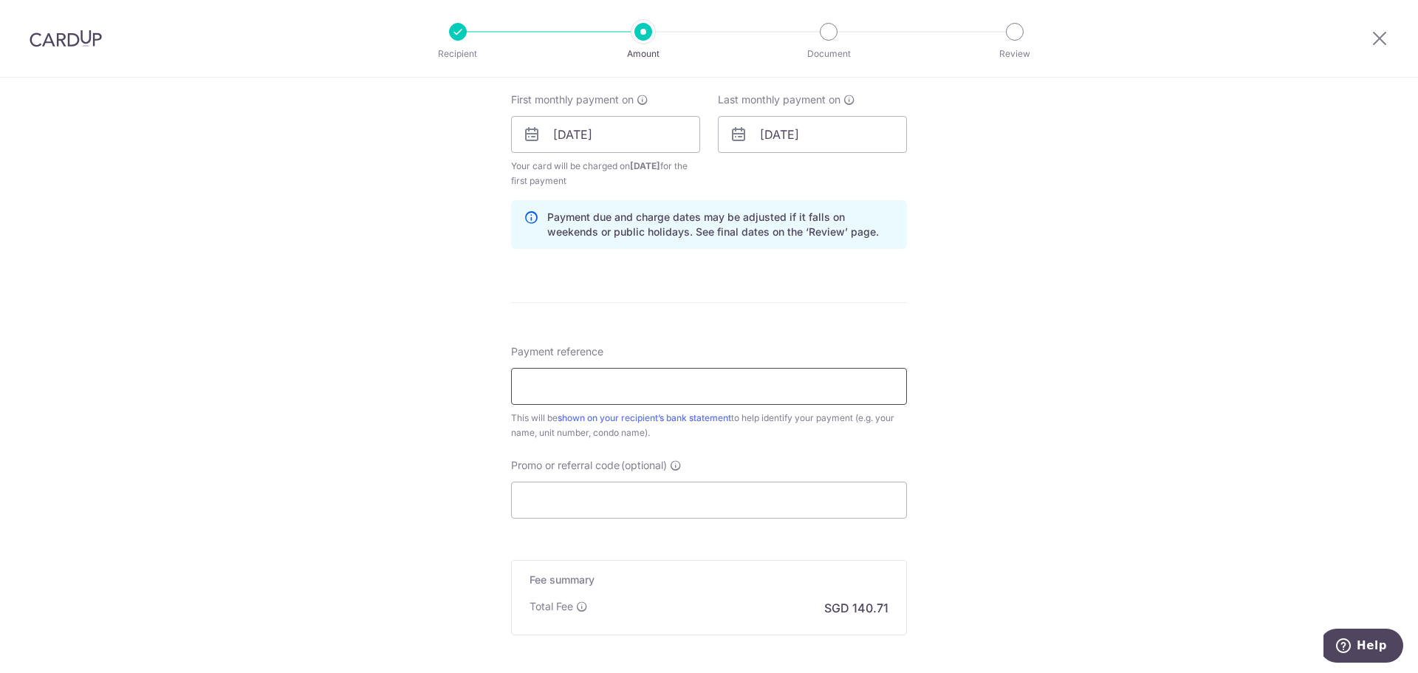
click at [688, 384] on input "Payment reference" at bounding box center [709, 386] width 396 height 37
type input "Veloso 1301"
click at [990, 492] on div "Tell us more about your payment Enter payment amount SGD 5,412.00 5412.00 Card …" at bounding box center [709, 118] width 1418 height 1411
click at [813, 503] on input "Promo or referral code (optional)" at bounding box center [709, 500] width 396 height 37
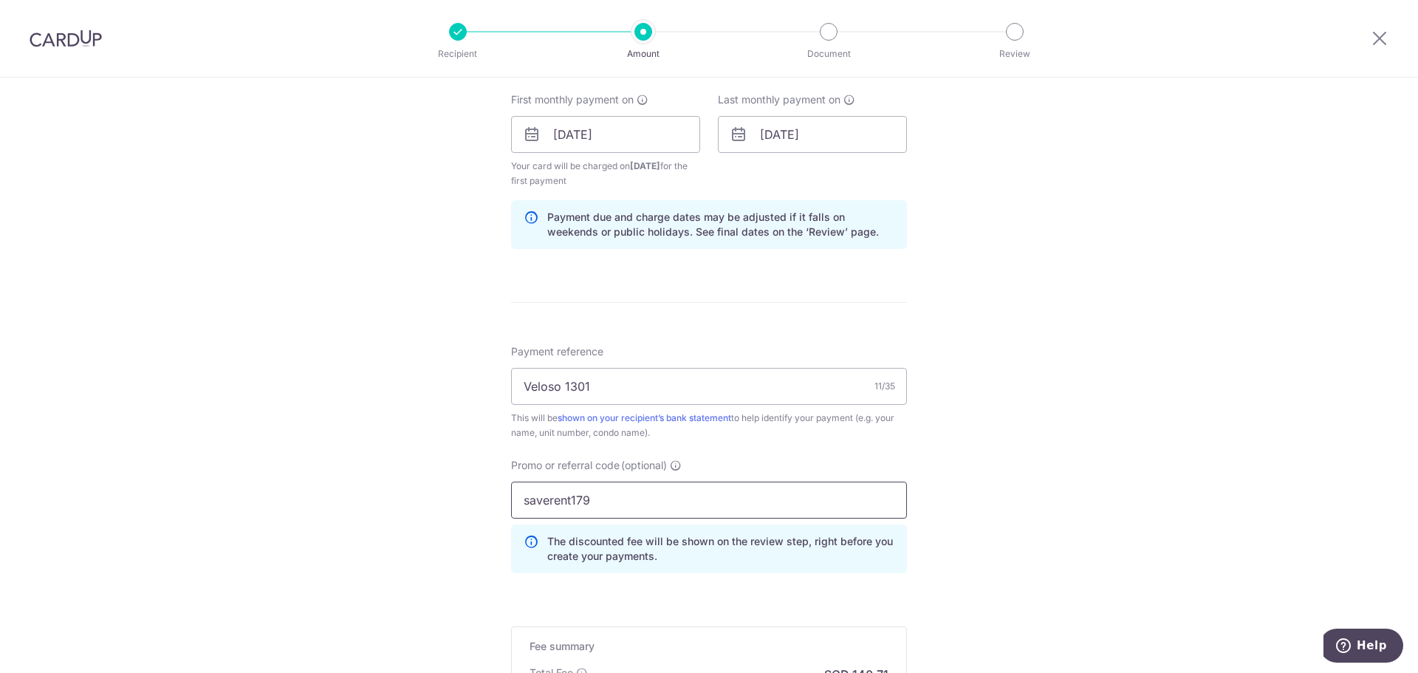
scroll to position [883, 0]
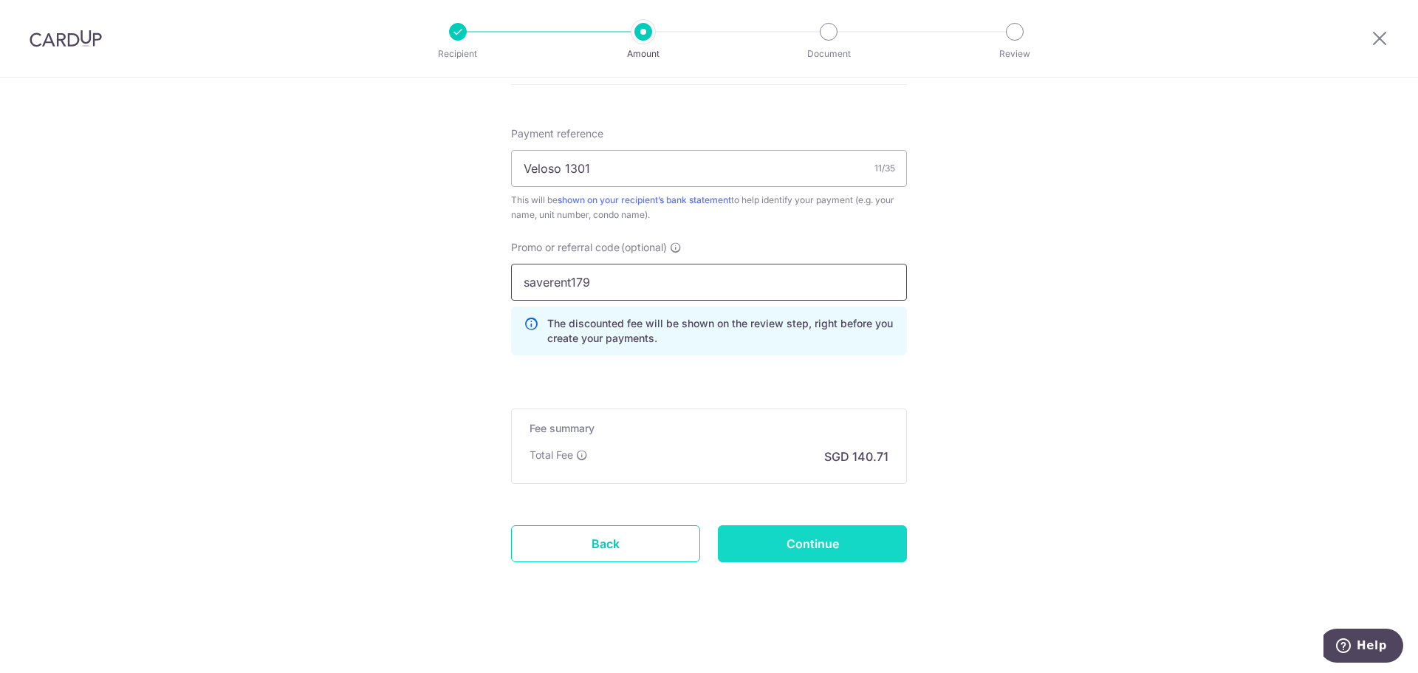
type input "saverent179"
click at [784, 537] on input "Continue" at bounding box center [812, 543] width 189 height 37
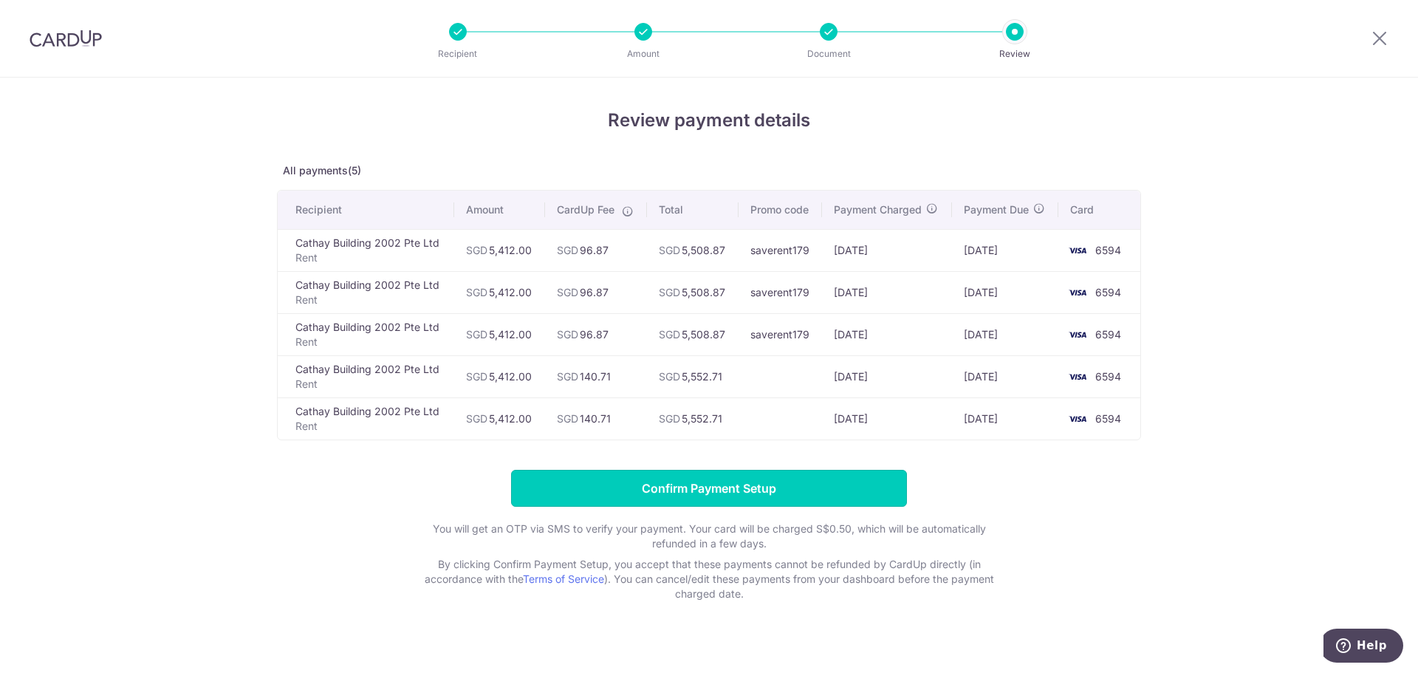
drag, startPoint x: 650, startPoint y: 489, endPoint x: 926, endPoint y: 419, distance: 285.0
click at [926, 419] on div "Review payment details All payments(5) Recipient Amount CardUp Fee Total Promo …" at bounding box center [709, 354] width 864 height 494
click at [987, 487] on form "Confirm Payment Setup You will get an OTP via SMS to verify your payment. Your …" at bounding box center [709, 535] width 864 height 131
click at [55, 34] on img at bounding box center [66, 39] width 72 height 18
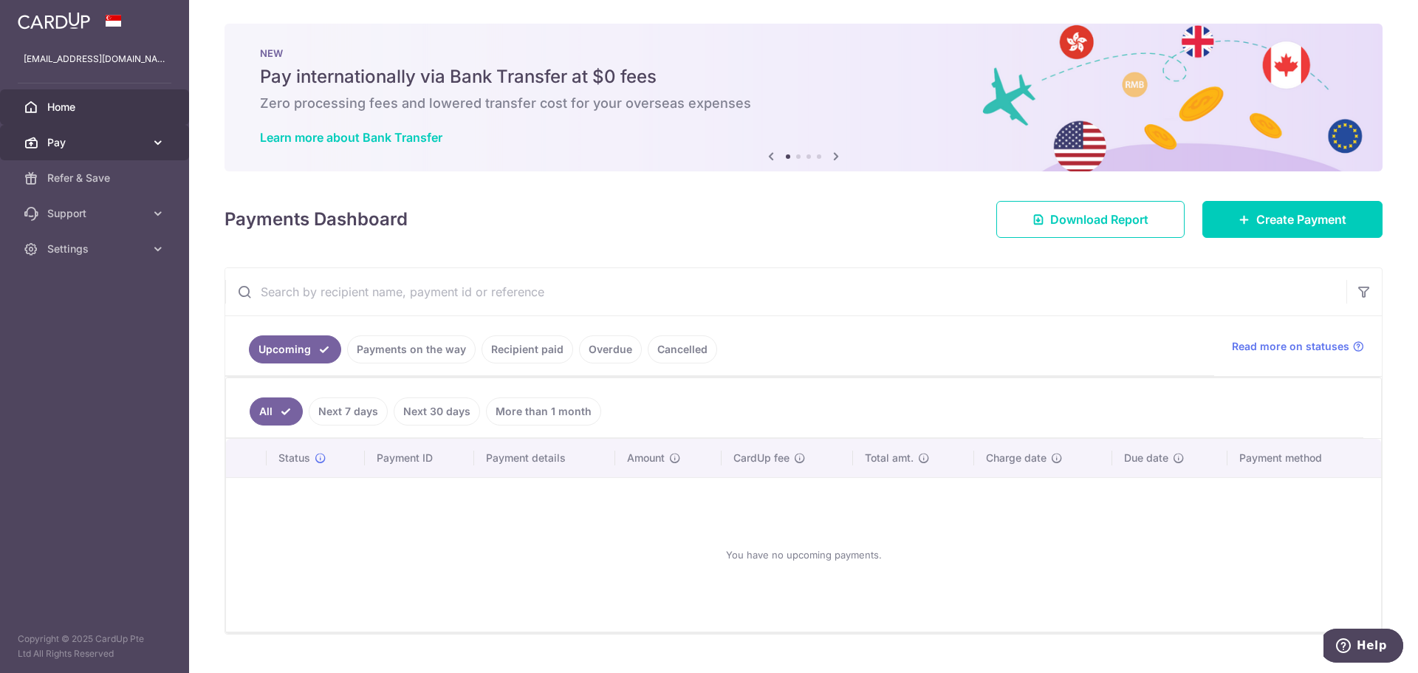
click at [101, 138] on span "Pay" at bounding box center [95, 142] width 97 height 15
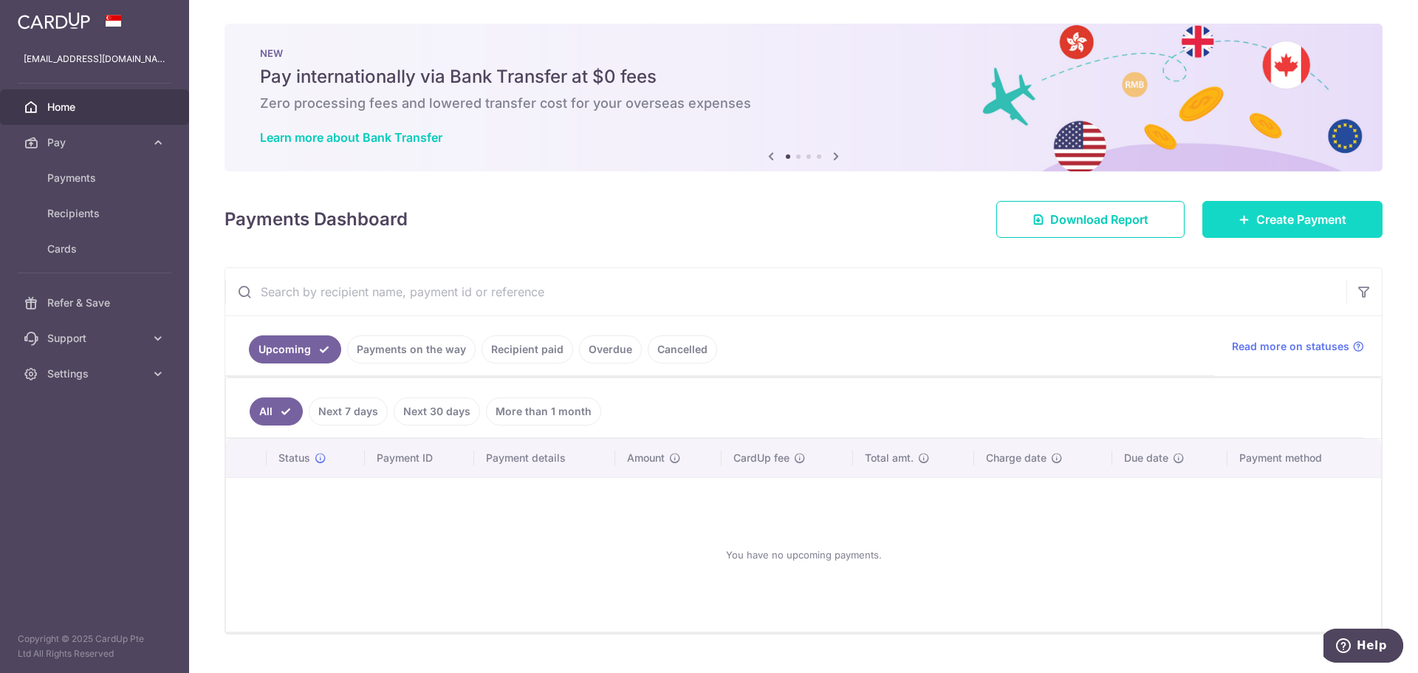
click at [1306, 219] on span "Create Payment" at bounding box center [1301, 219] width 90 height 18
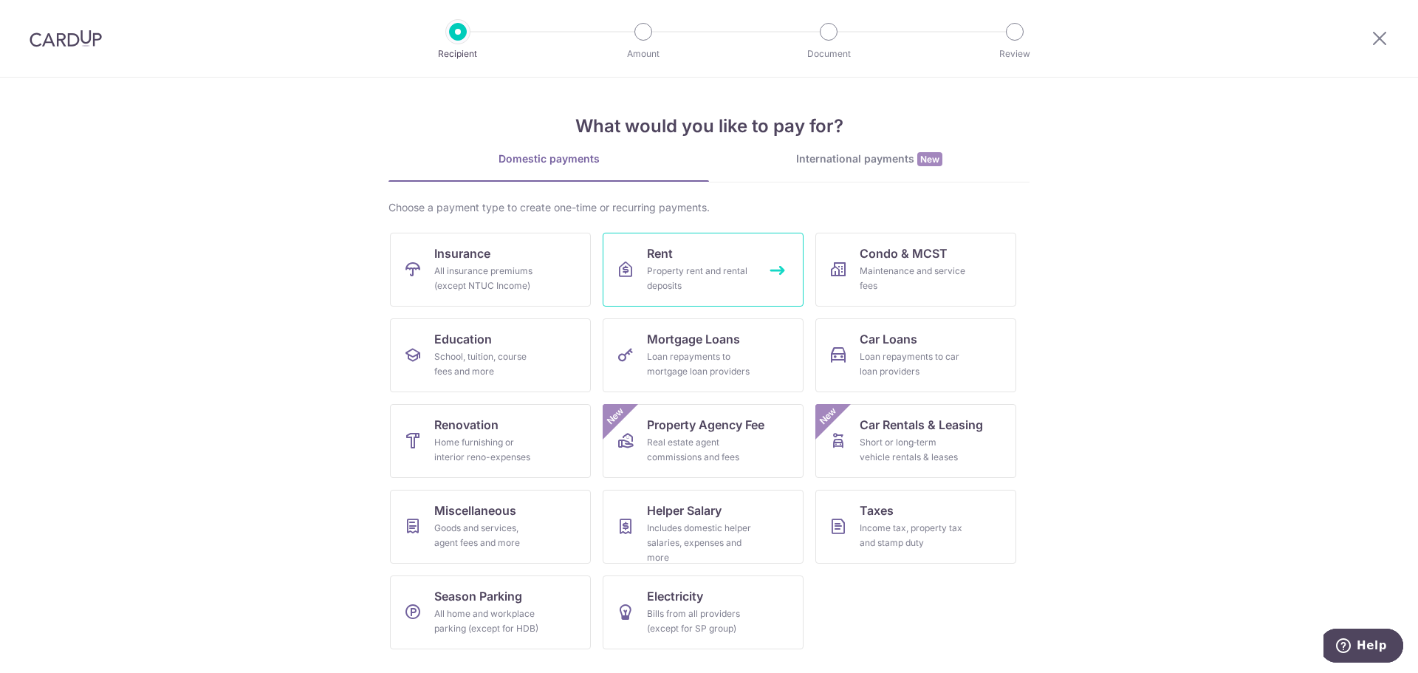
click at [679, 281] on div "Property rent and rental deposits" at bounding box center [700, 279] width 106 height 30
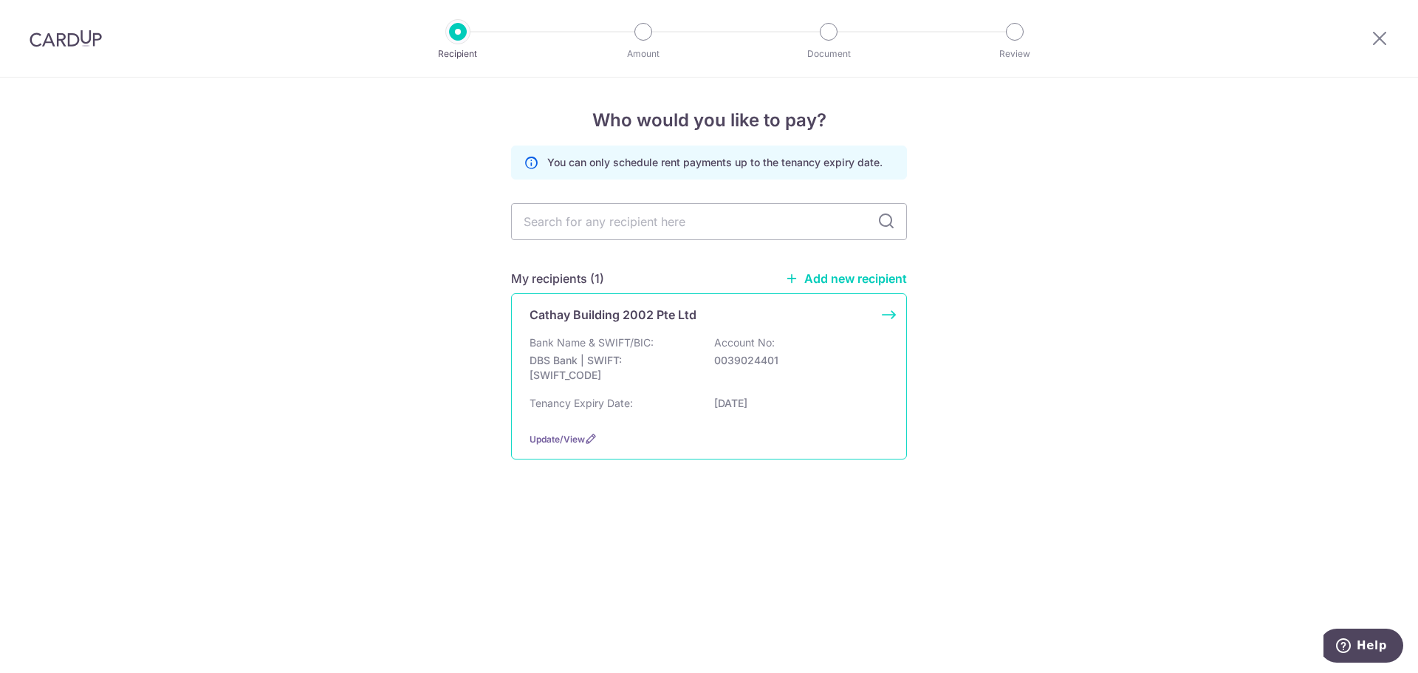
click at [600, 361] on p "DBS Bank | SWIFT: DBSSSGSGXXX" at bounding box center [612, 368] width 165 height 30
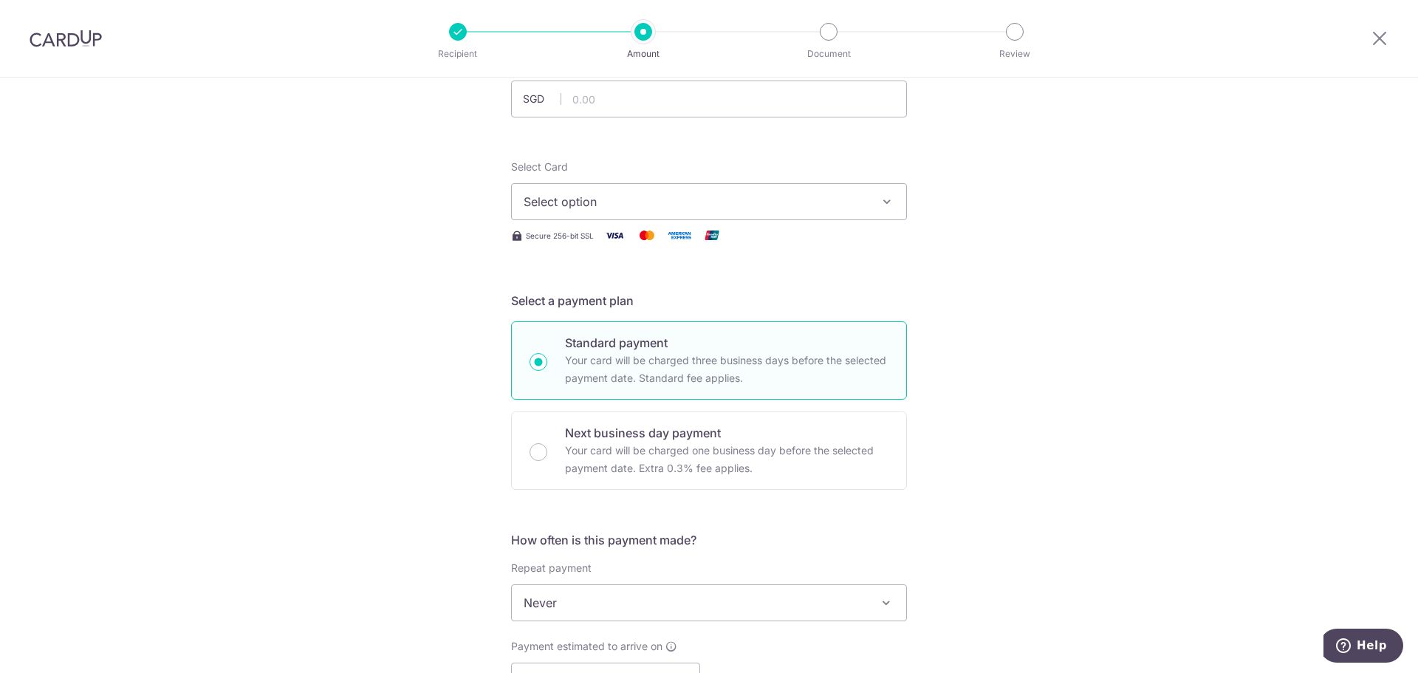
scroll to position [295, 0]
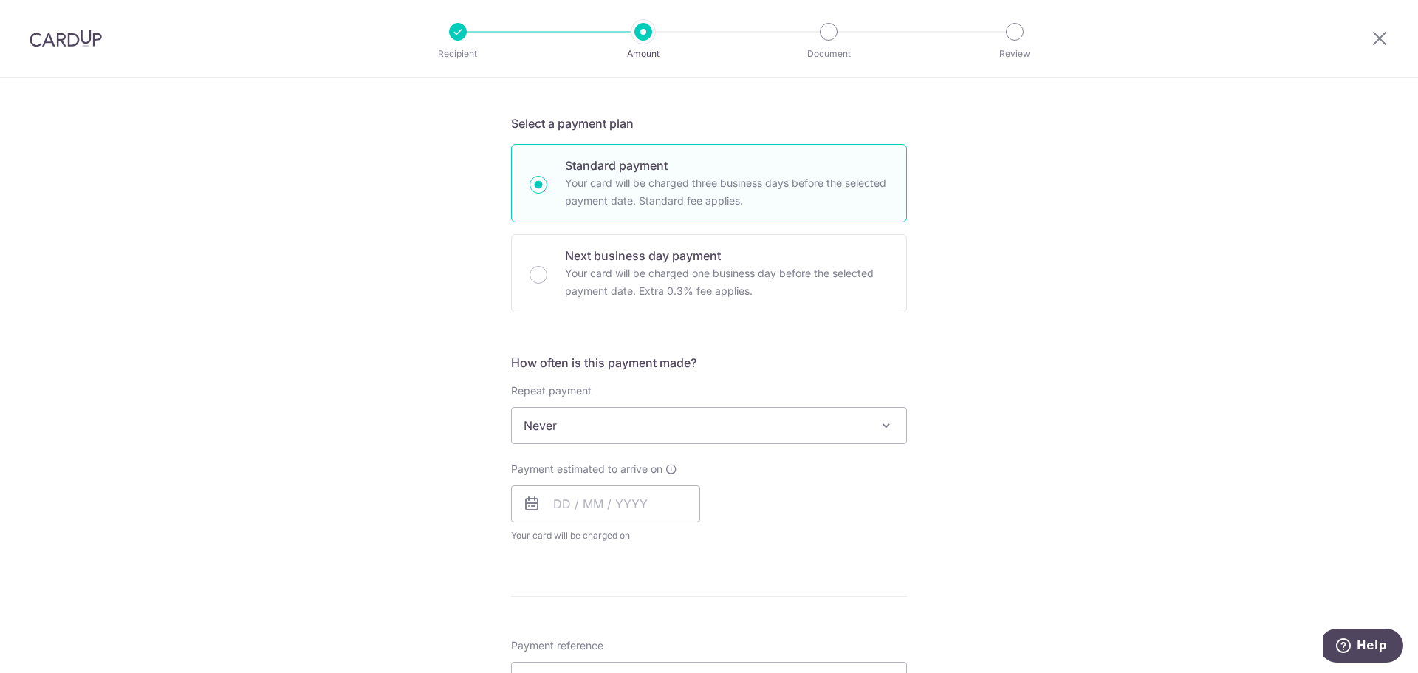
click at [739, 427] on span "Never" at bounding box center [709, 425] width 394 height 35
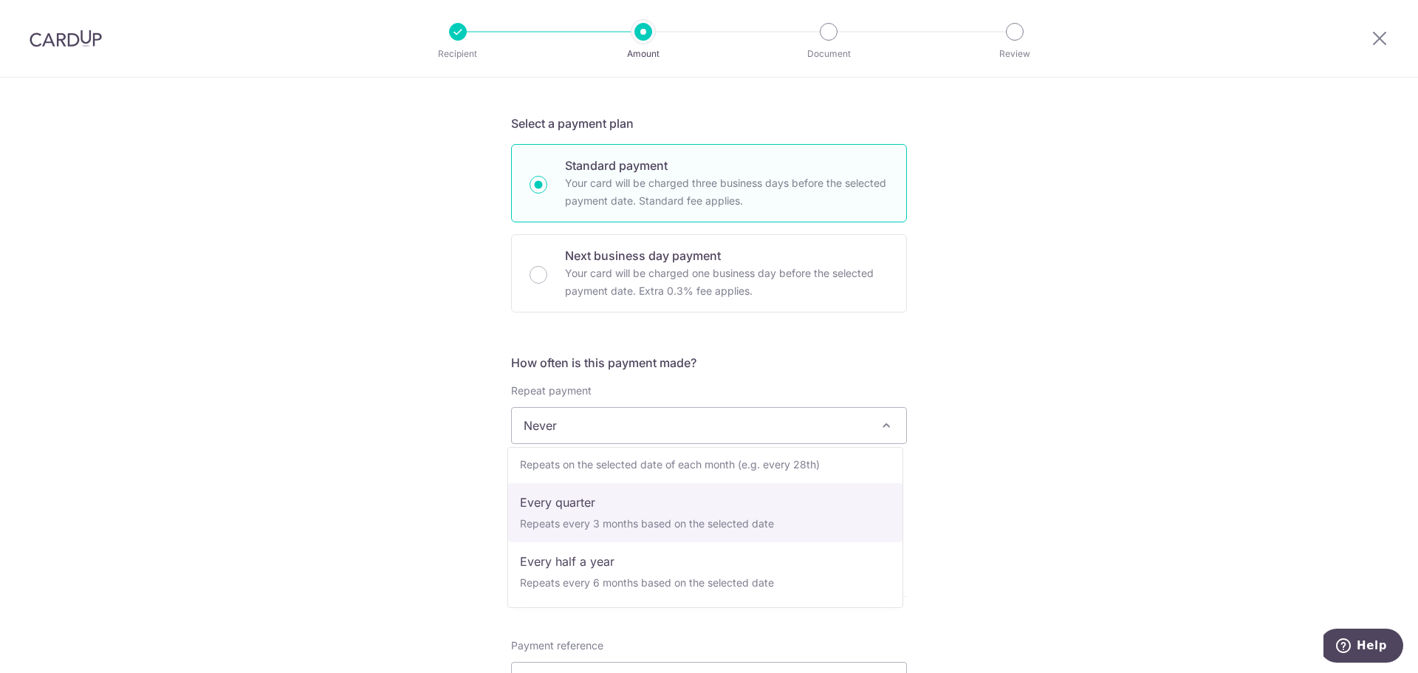
scroll to position [74, 0]
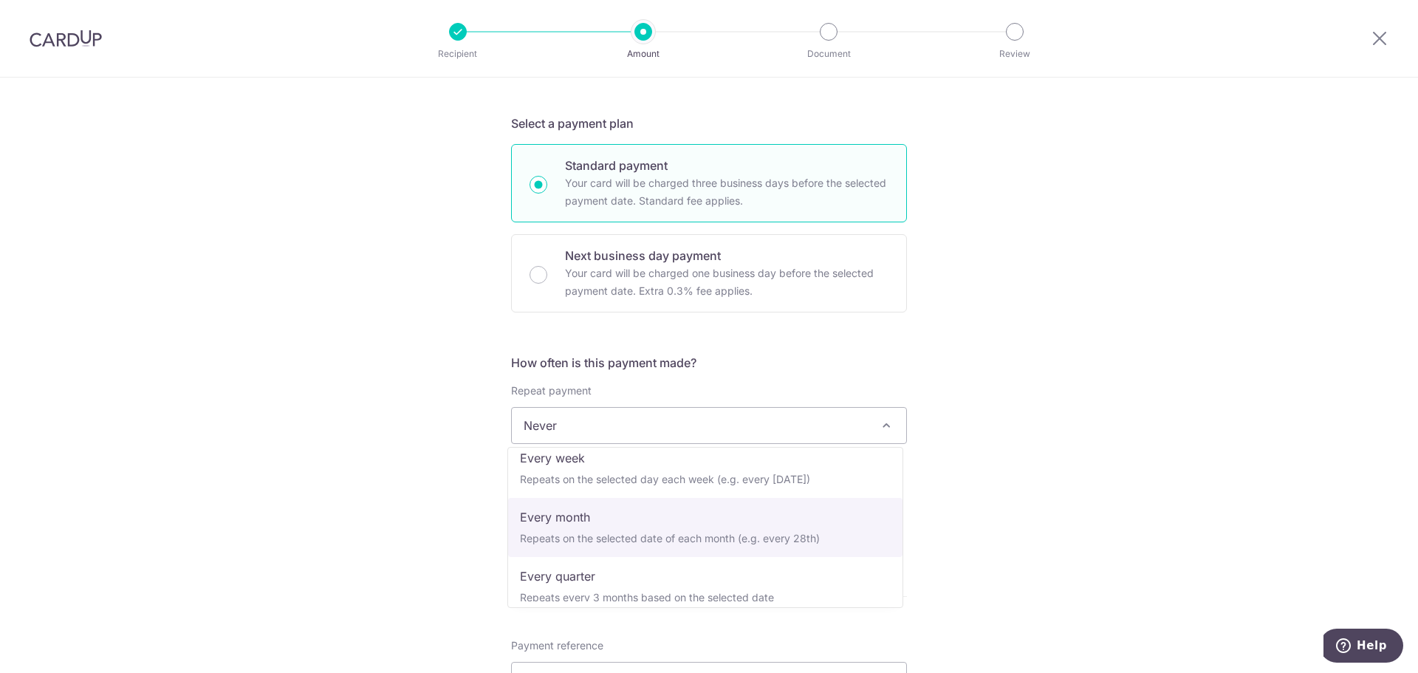
select select "3"
type input "[DATE]"
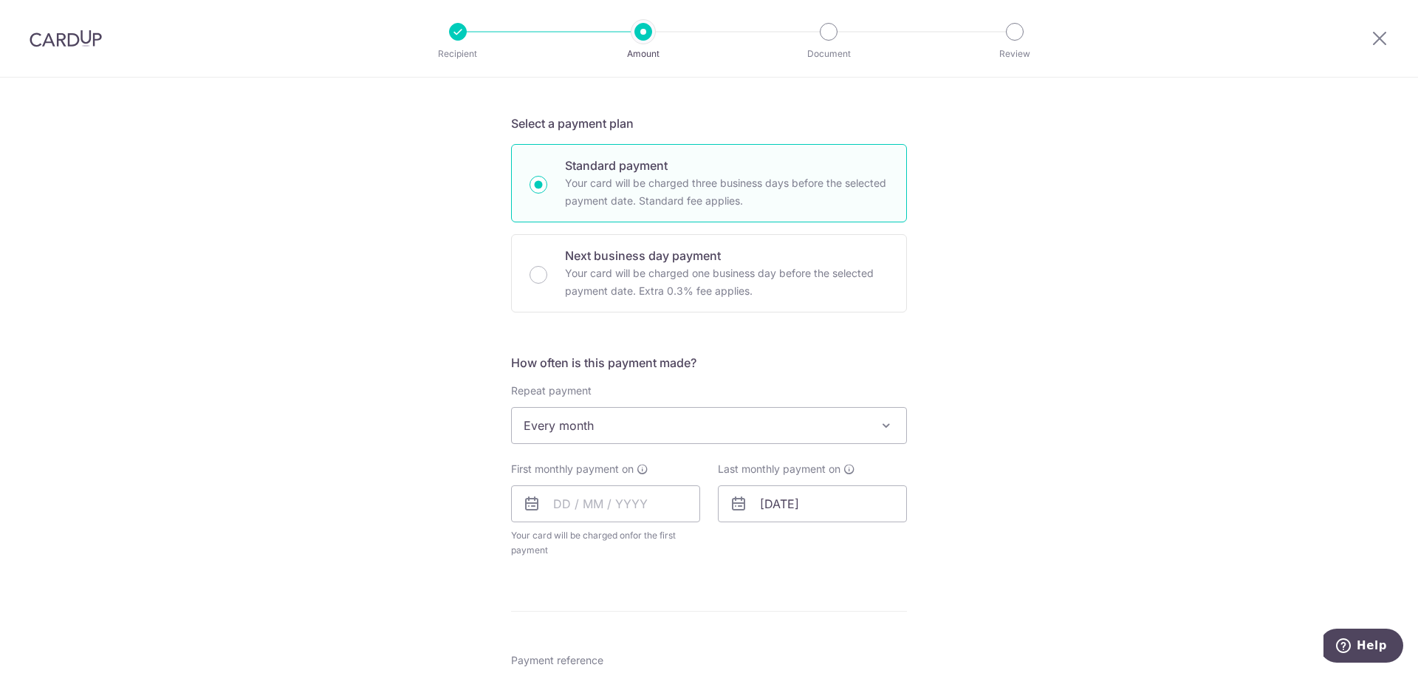
click at [1015, 469] on div "Tell us more about your payment Enter payment amount SGD Select Card Select opt…" at bounding box center [709, 457] width 1418 height 1351
click at [608, 493] on input "text" at bounding box center [605, 503] width 189 height 37
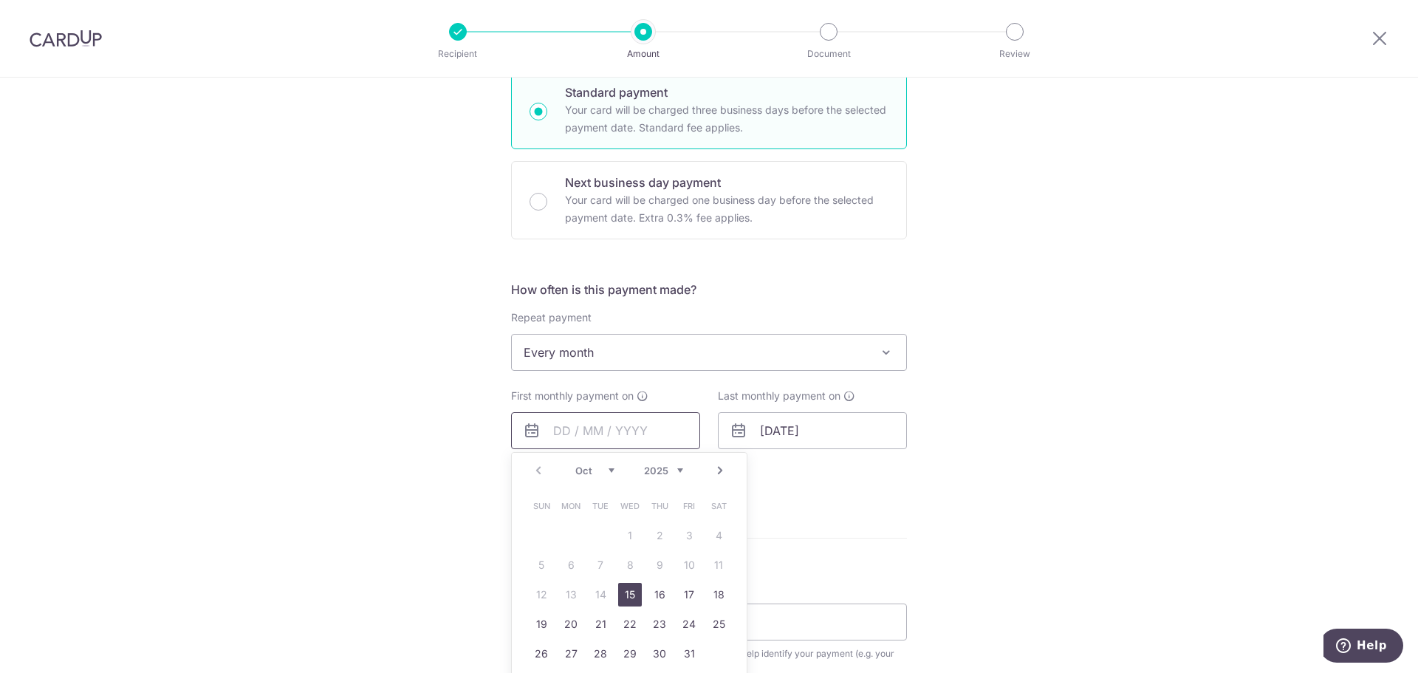
scroll to position [517, 0]
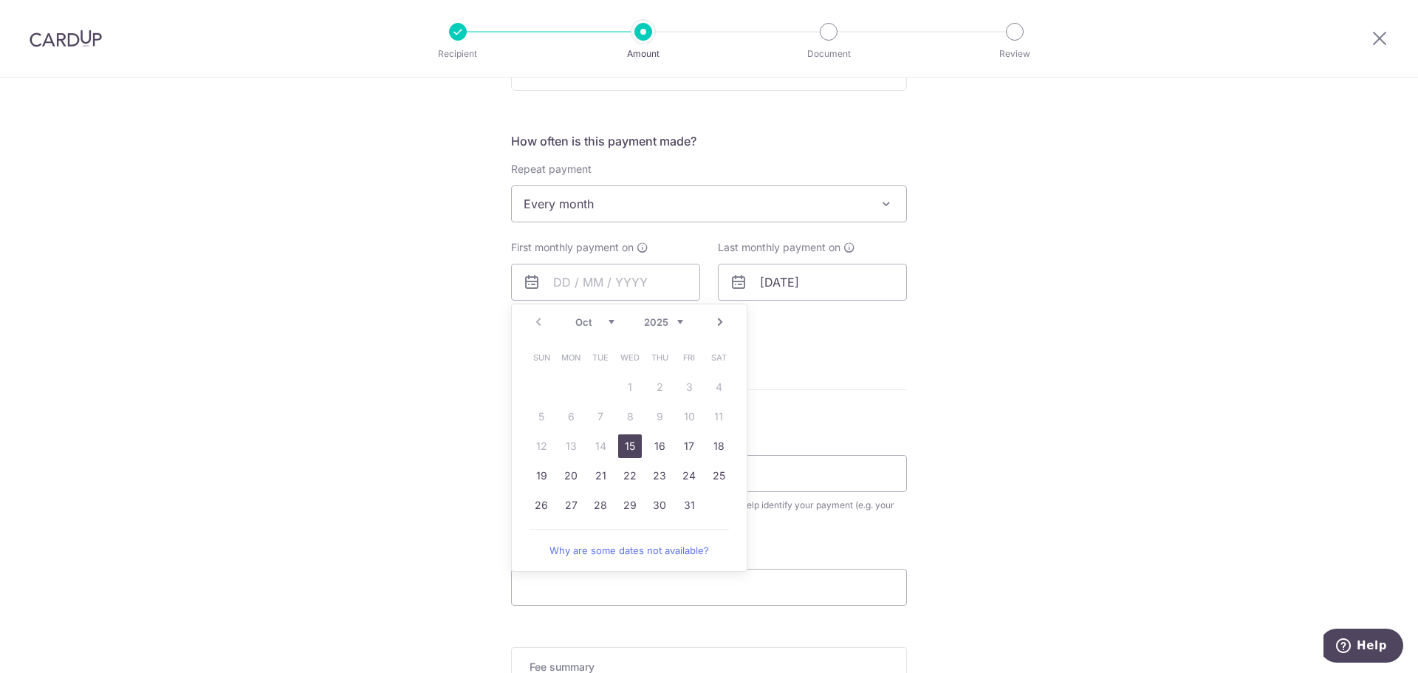
click at [610, 321] on select "Oct Nov Dec" at bounding box center [594, 322] width 39 height 12
click at [534, 532] on link "30" at bounding box center [542, 535] width 24 height 24
type input "[DATE]"
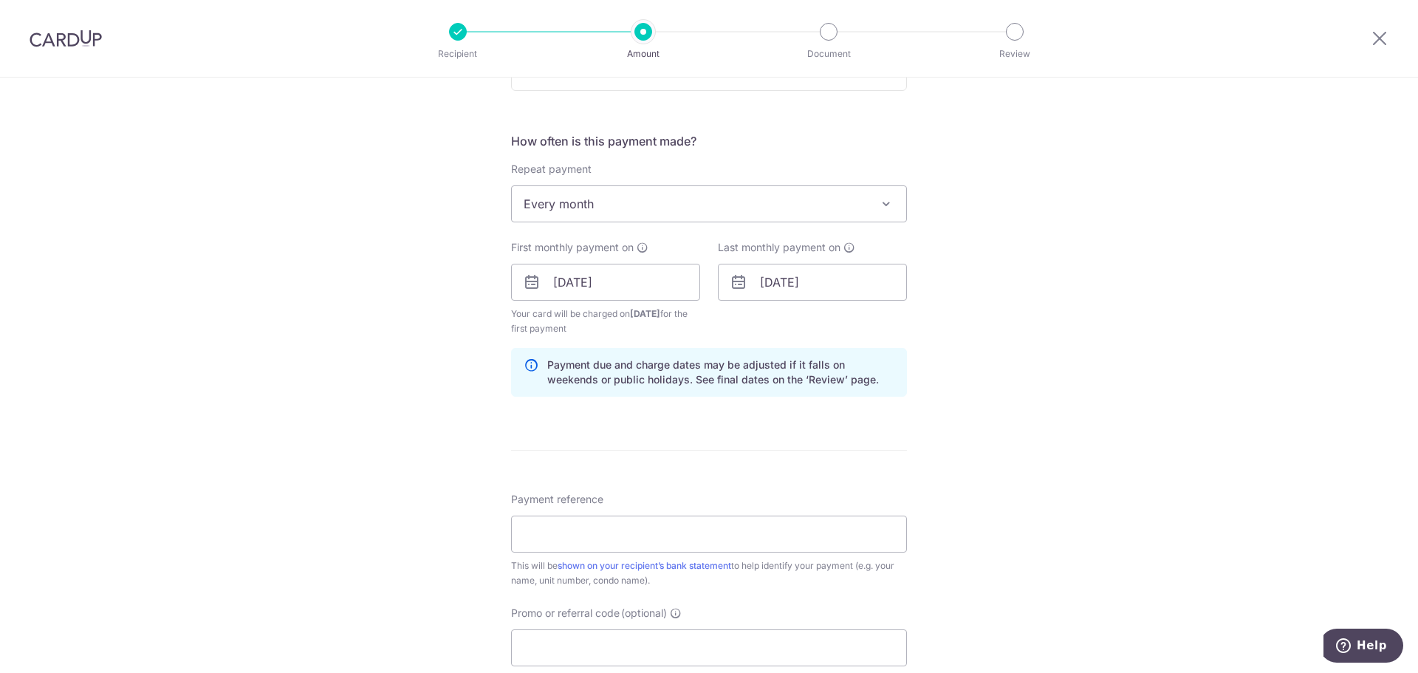
click at [986, 416] on div "Tell us more about your payment Enter payment amount SGD Select Card Select opt…" at bounding box center [709, 266] width 1418 height 1411
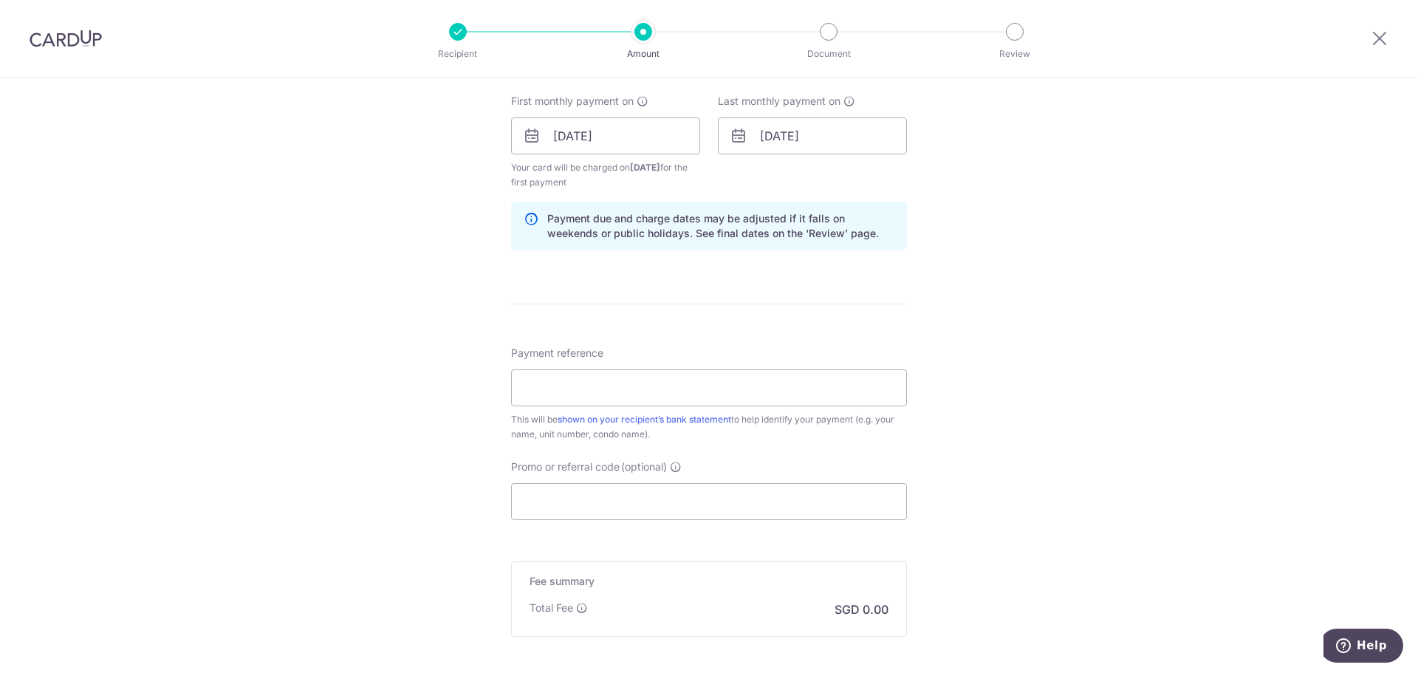
scroll to position [665, 0]
click at [792, 379] on input "Payment reference" at bounding box center [709, 386] width 396 height 37
type input "Veloso 1301"
click at [723, 504] on input "Promo or referral code (optional)" at bounding box center [709, 500] width 396 height 37
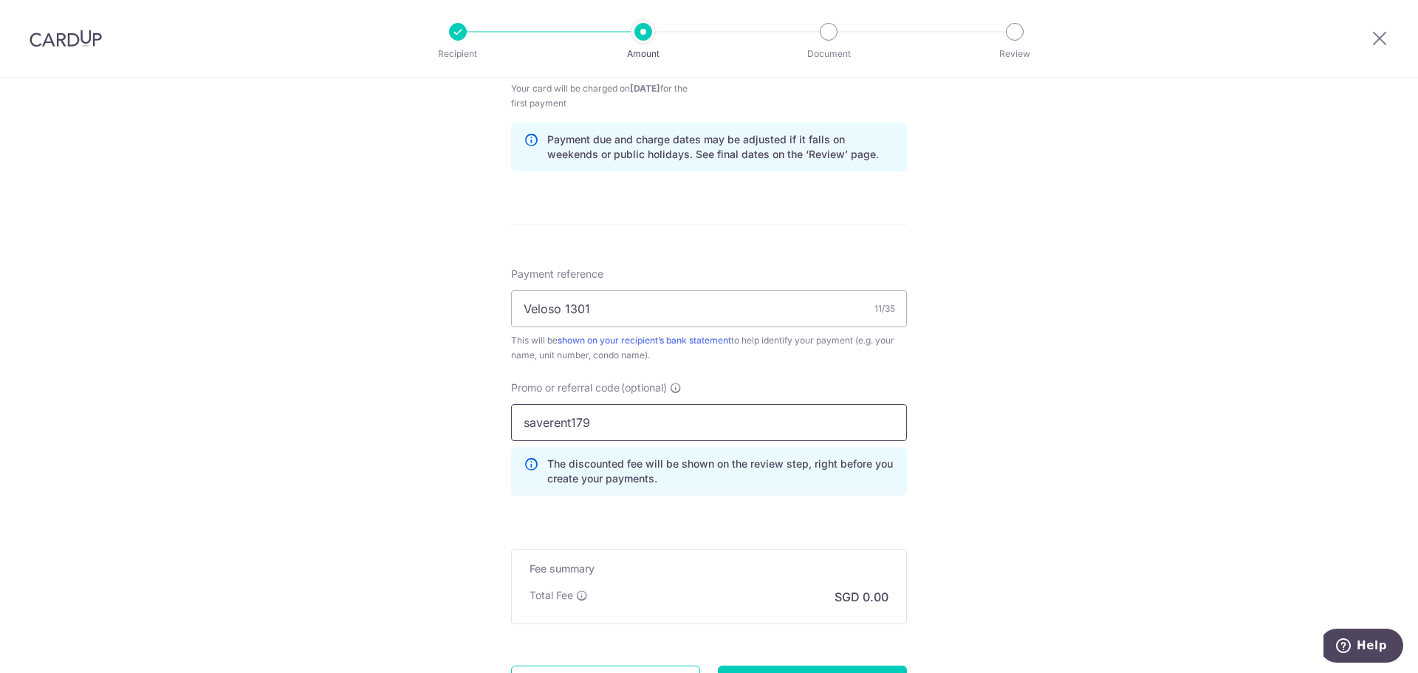
scroll to position [883, 0]
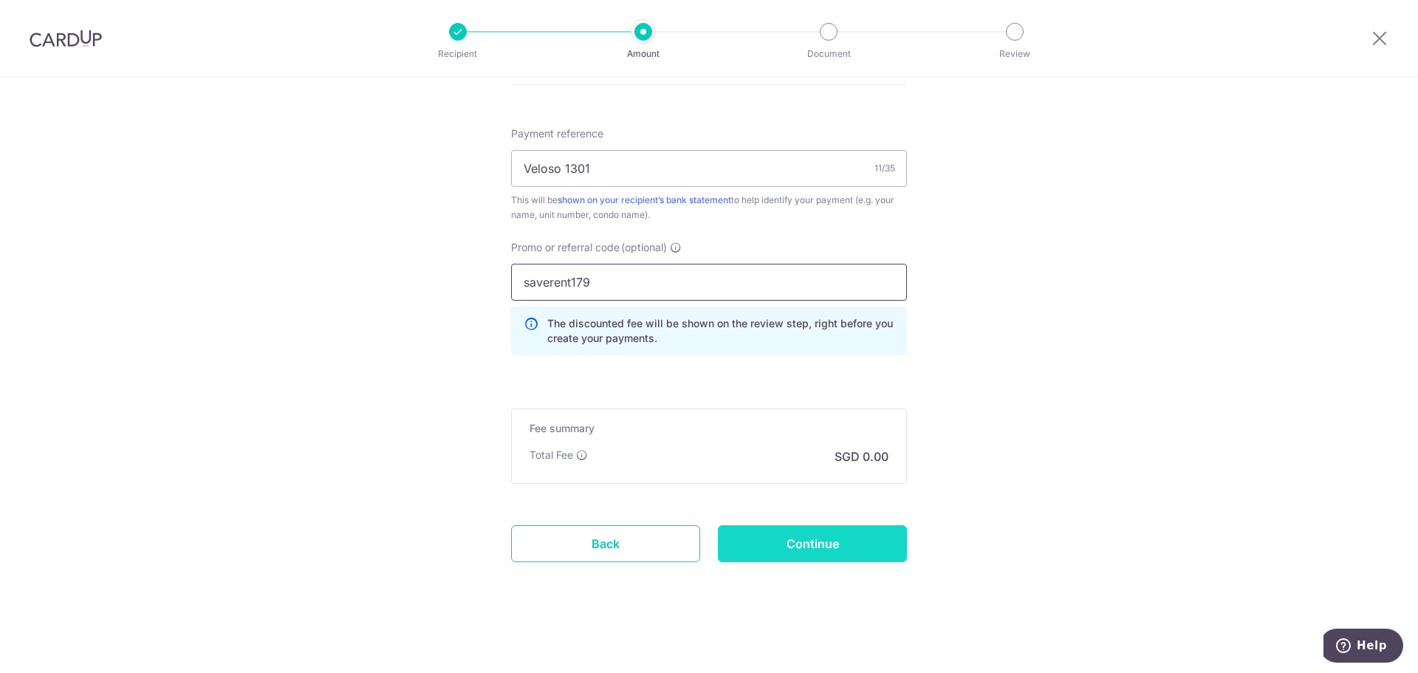
type input "saverent179"
click at [841, 540] on input "Continue" at bounding box center [812, 543] width 189 height 37
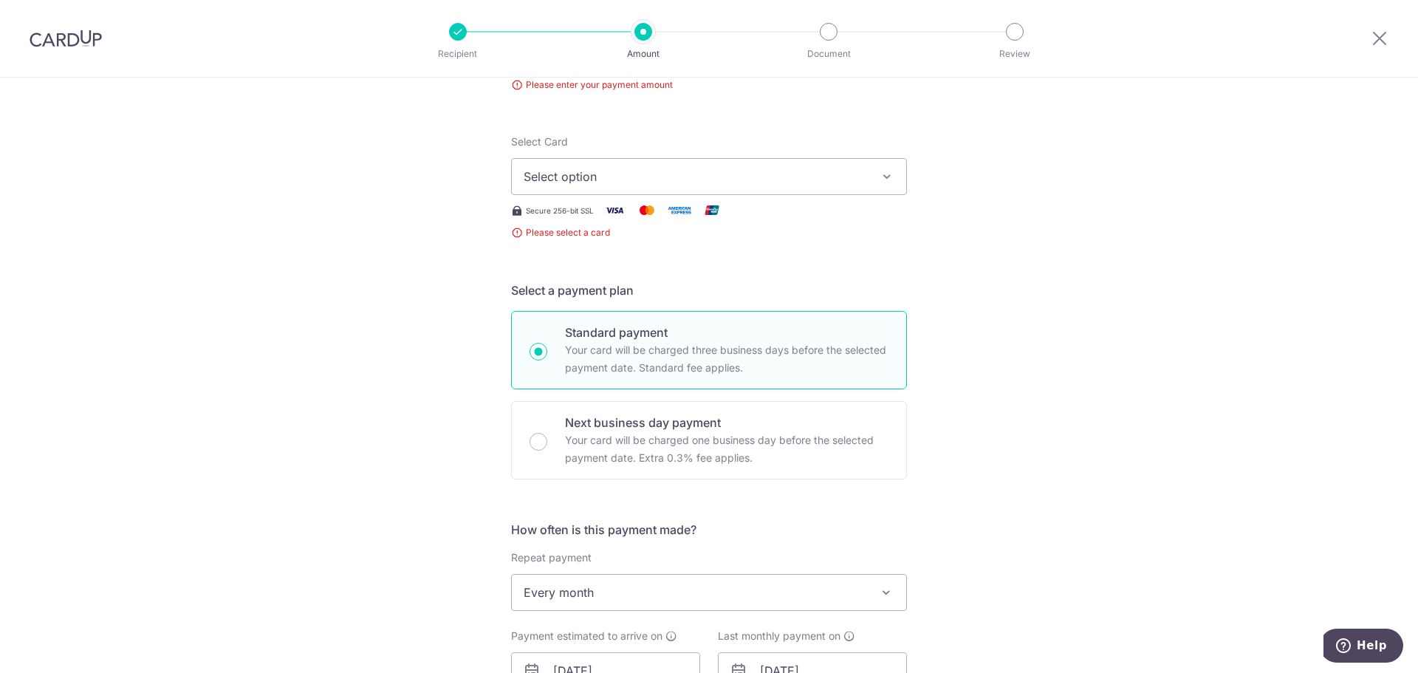
click at [765, 188] on button "Select option" at bounding box center [709, 176] width 396 height 37
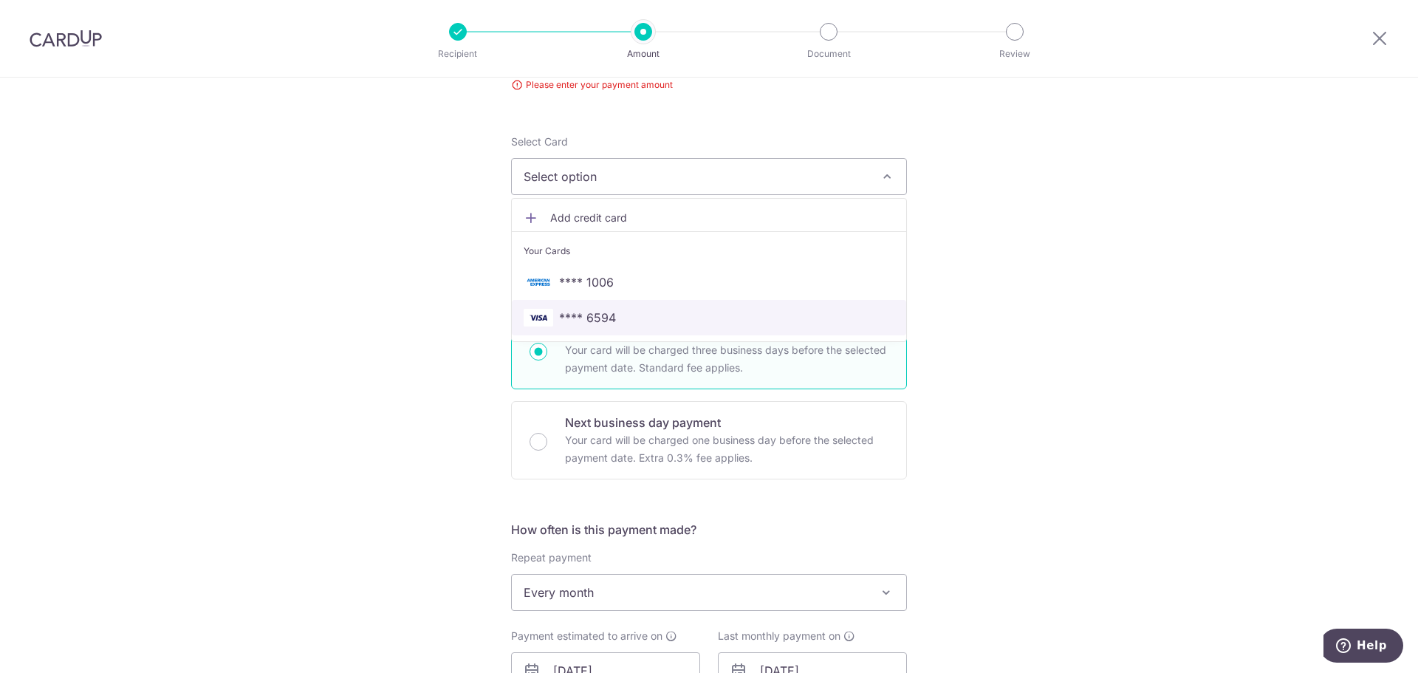
click at [581, 314] on span "**** 6594" at bounding box center [587, 318] width 57 height 18
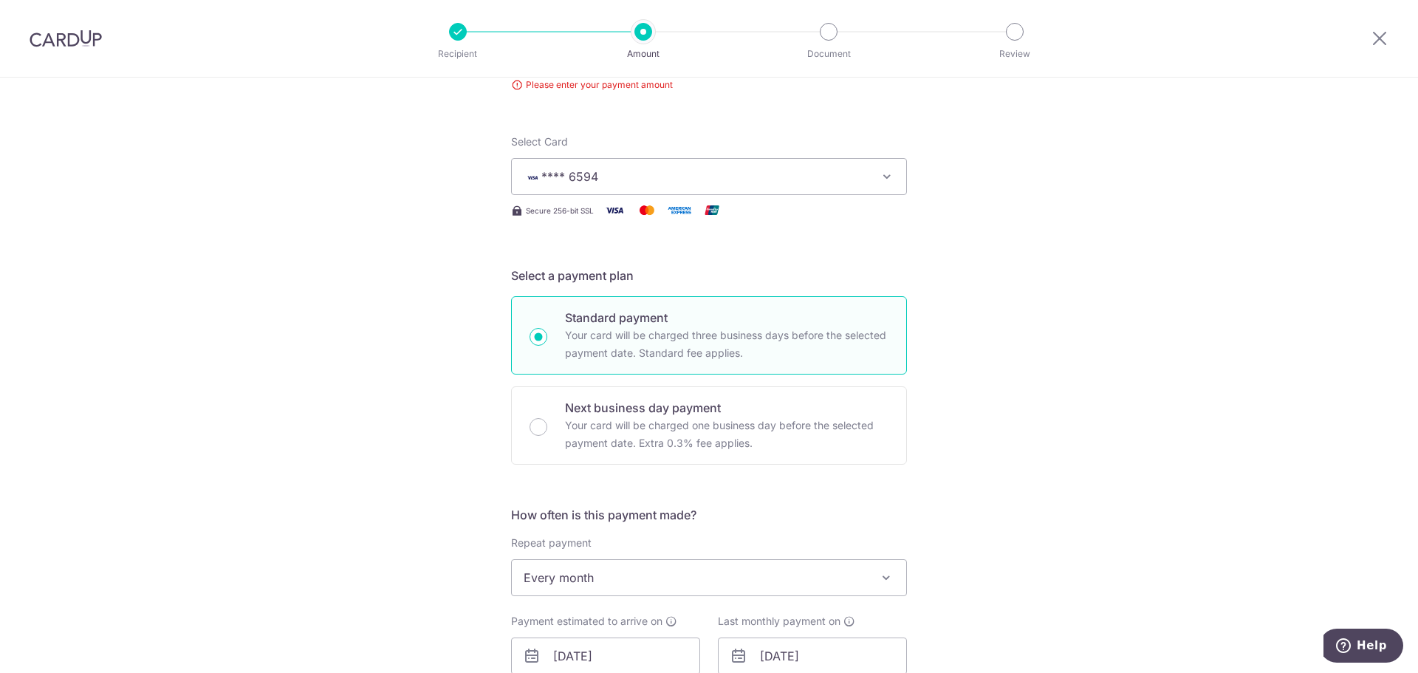
click at [1087, 394] on div "Tell us more about your payment Enter payment amount SGD Please enter your paym…" at bounding box center [709, 625] width 1418 height 1423
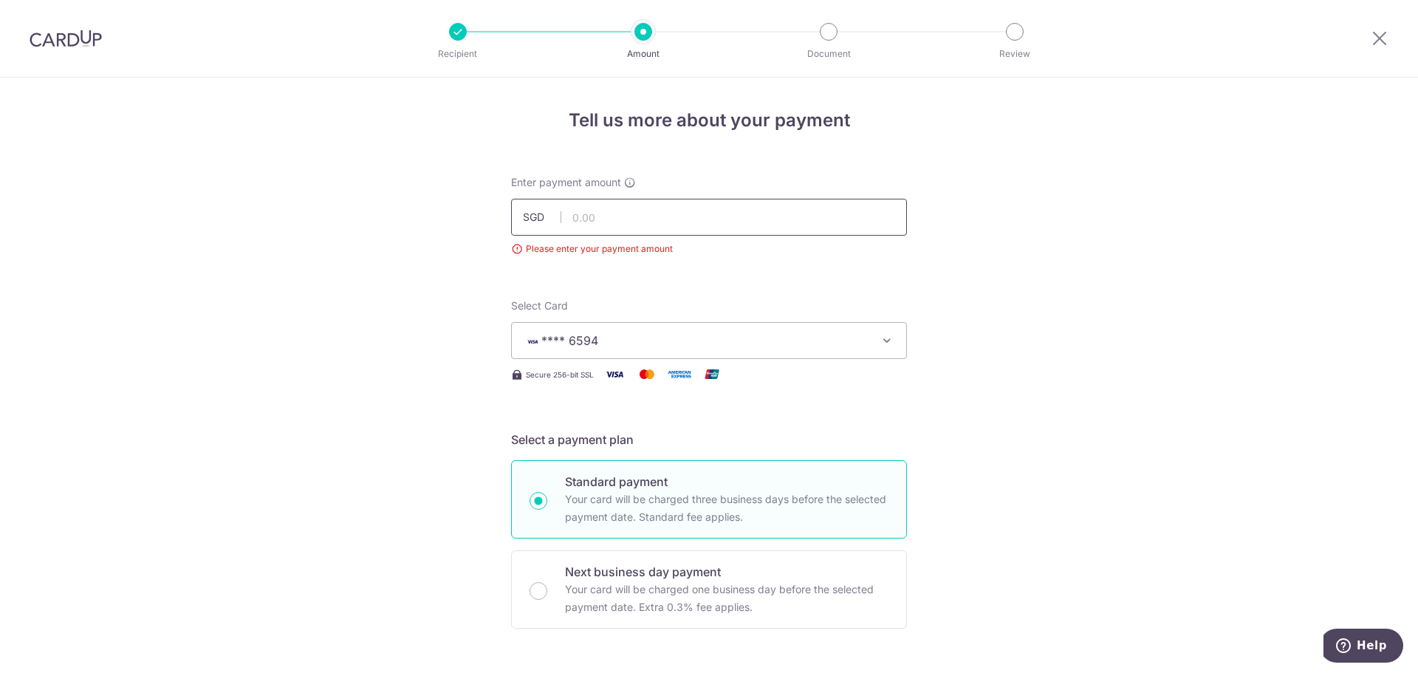
click at [731, 199] on input "text" at bounding box center [709, 217] width 396 height 37
type input "5,412.00"
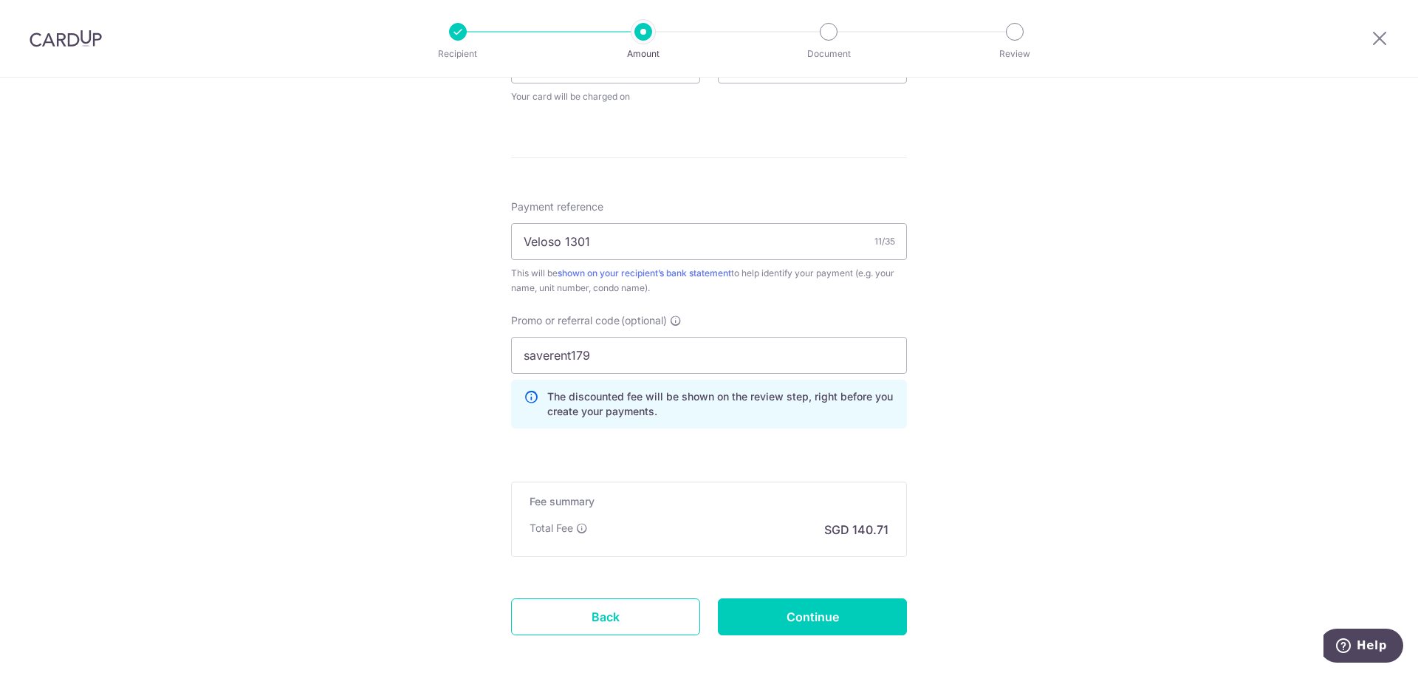
scroll to position [754, 0]
click at [805, 621] on input "Continue" at bounding box center [812, 617] width 189 height 37
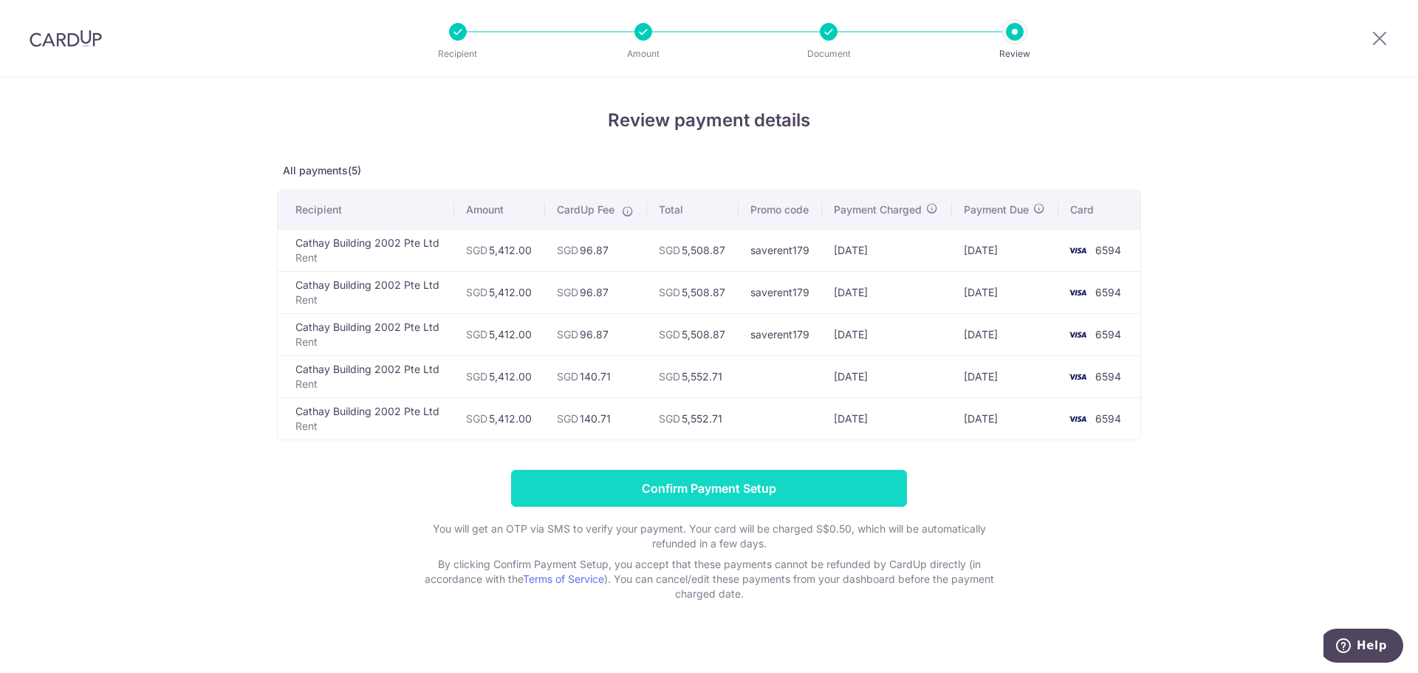
click at [719, 470] on input "Confirm Payment Setup" at bounding box center [709, 488] width 396 height 37
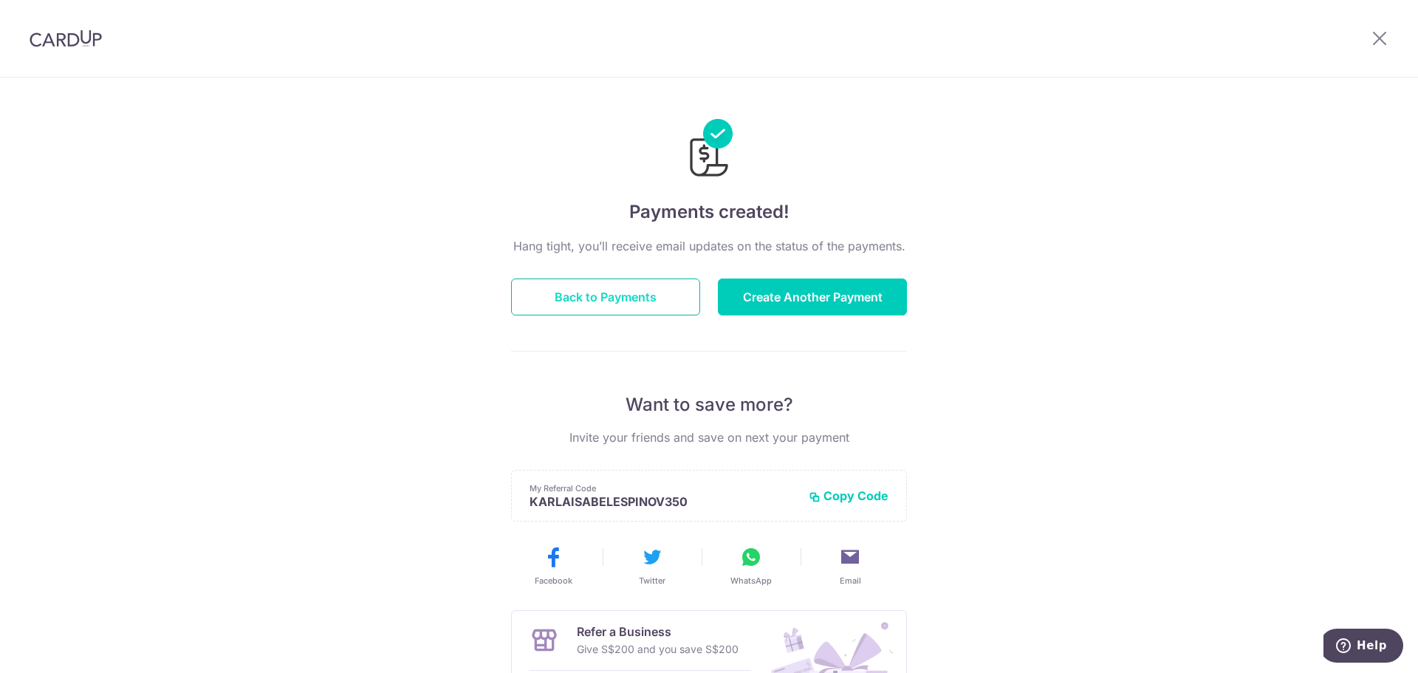
click at [595, 310] on button "Back to Payments" at bounding box center [605, 296] width 189 height 37
